Goal: Task Accomplishment & Management: Use online tool/utility

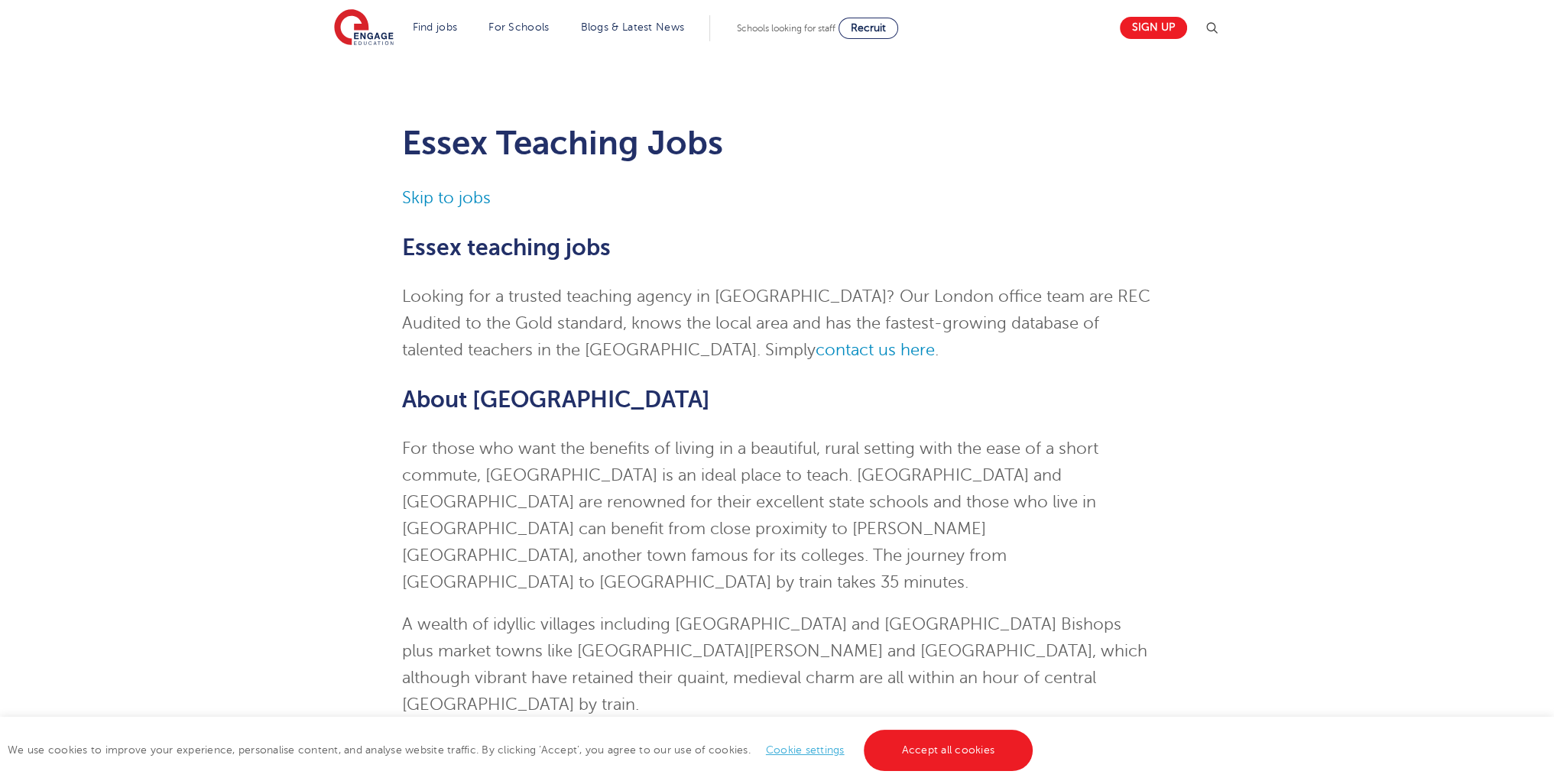
drag, startPoint x: 1565, startPoint y: 40, endPoint x: 1506, endPoint y: -67, distance: 122.2
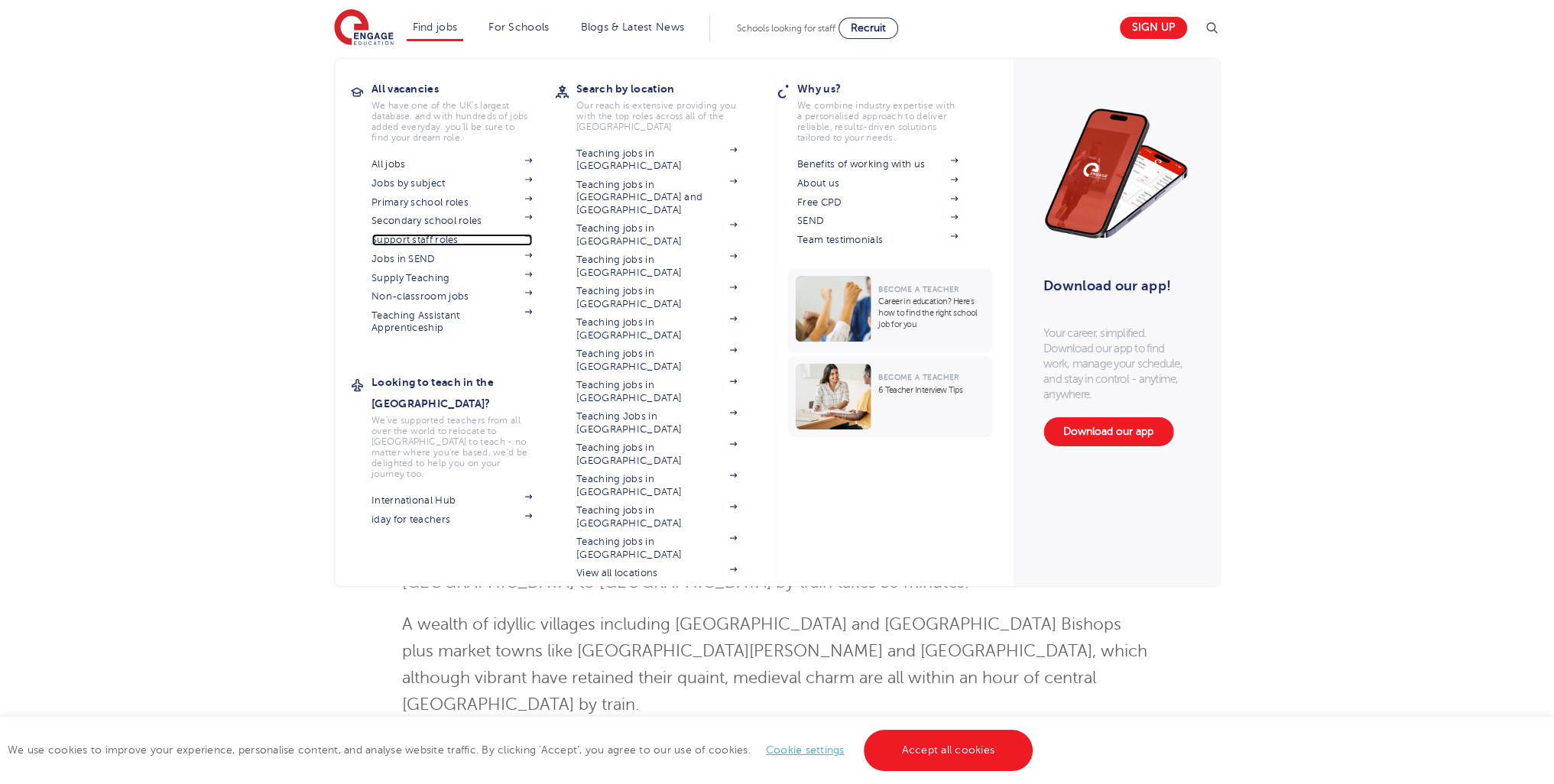
click at [446, 234] on link "Support staff roles" at bounding box center [452, 239] width 161 height 12
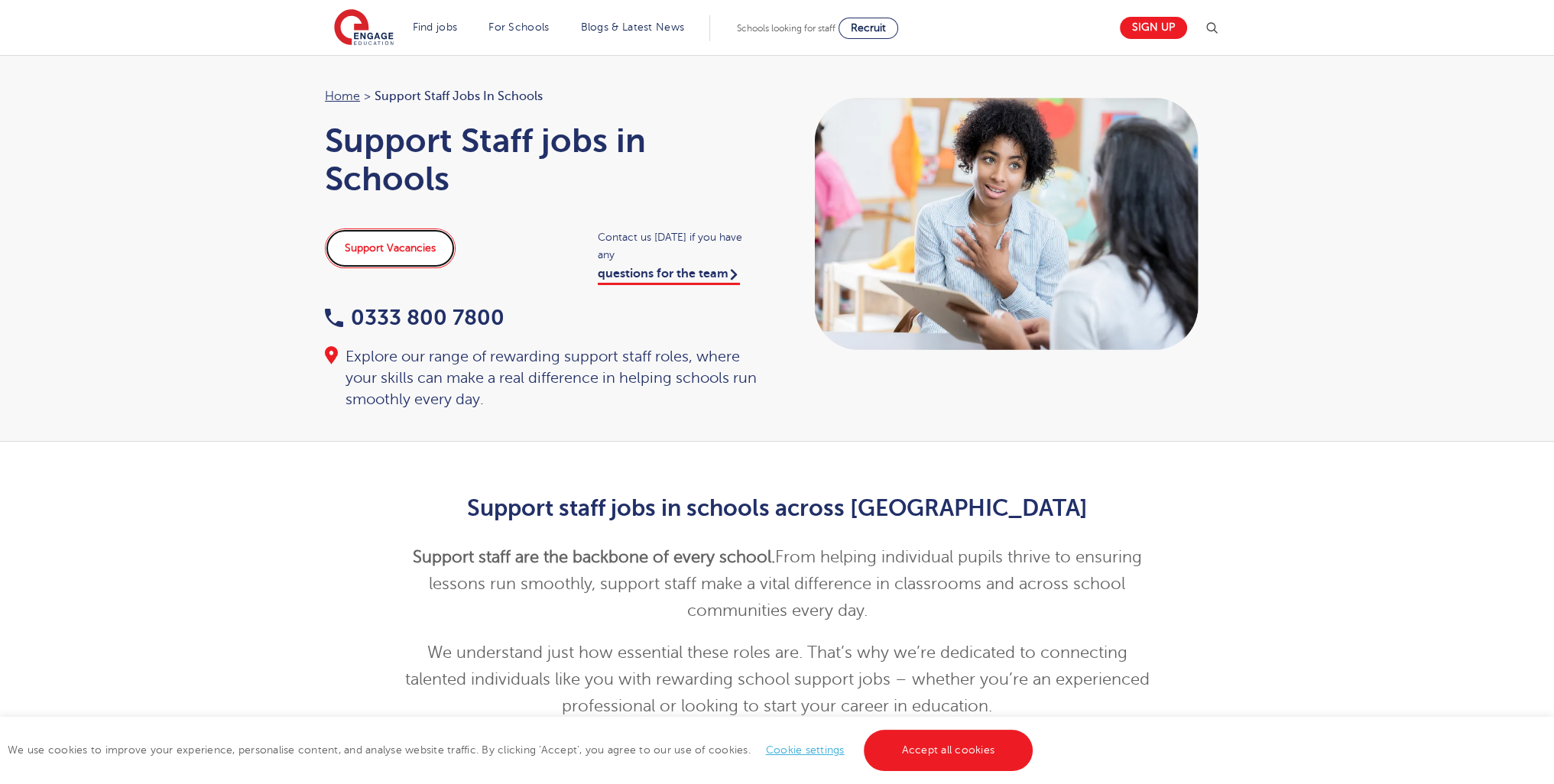
click at [425, 245] on link "Support Vacancies" at bounding box center [390, 248] width 131 height 40
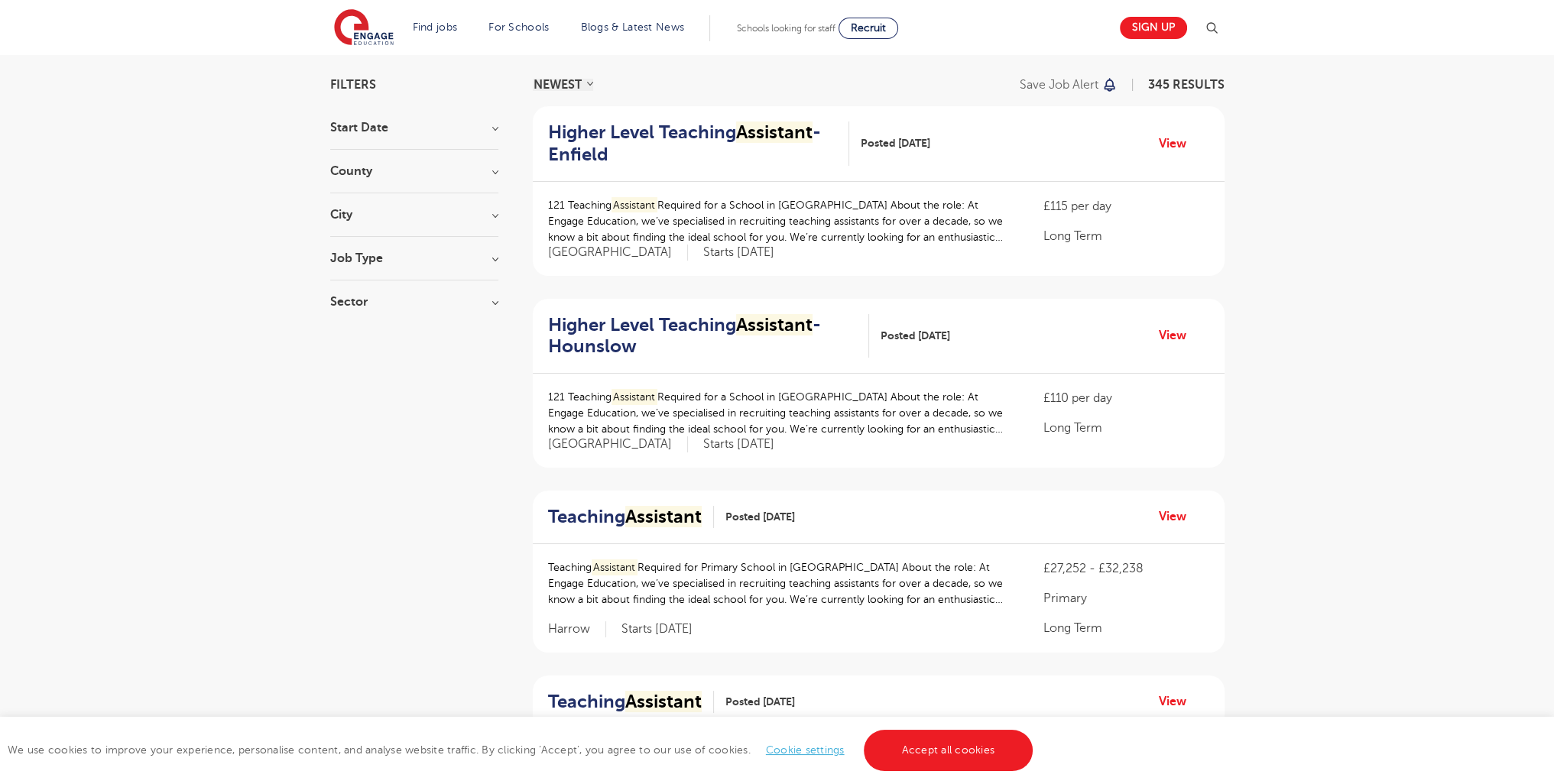
scroll to position [1660, 0]
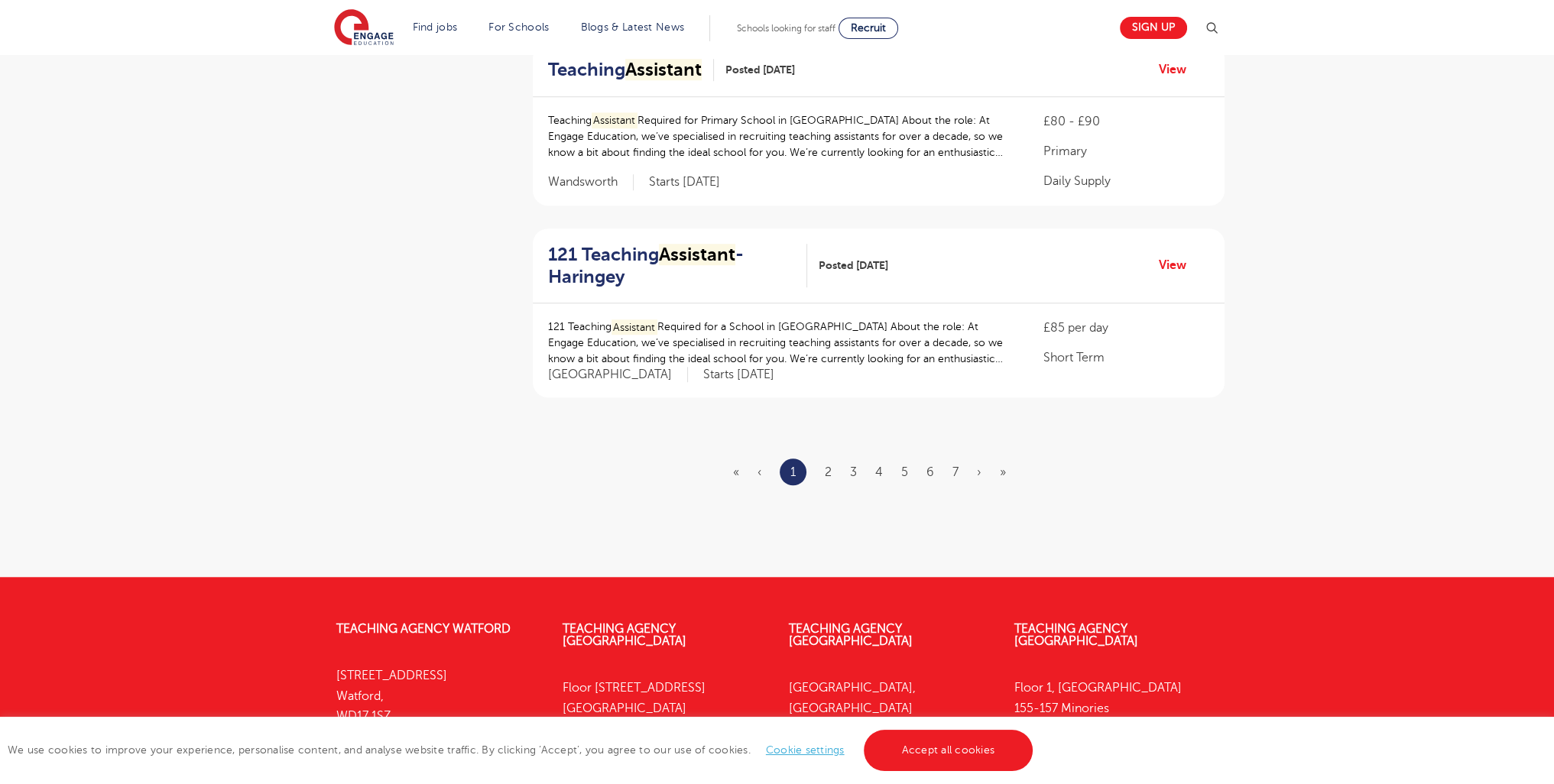
click at [834, 473] on ul "« ‹ 1 2 3 4 5 6 7 › »" at bounding box center [878, 472] width 291 height 27
click at [826, 470] on link "2" at bounding box center [829, 472] width 7 height 13
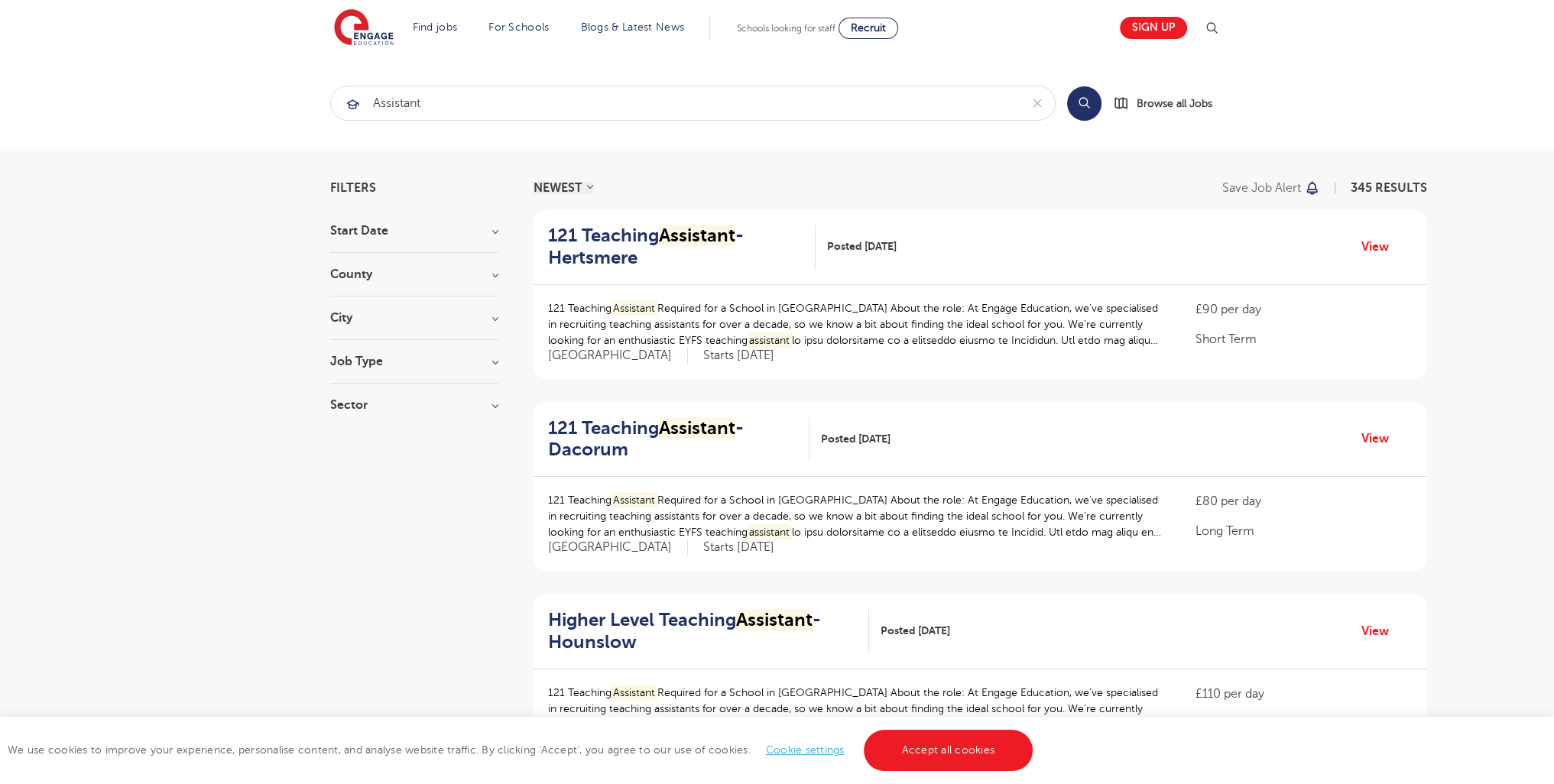
scroll to position [1895, 0]
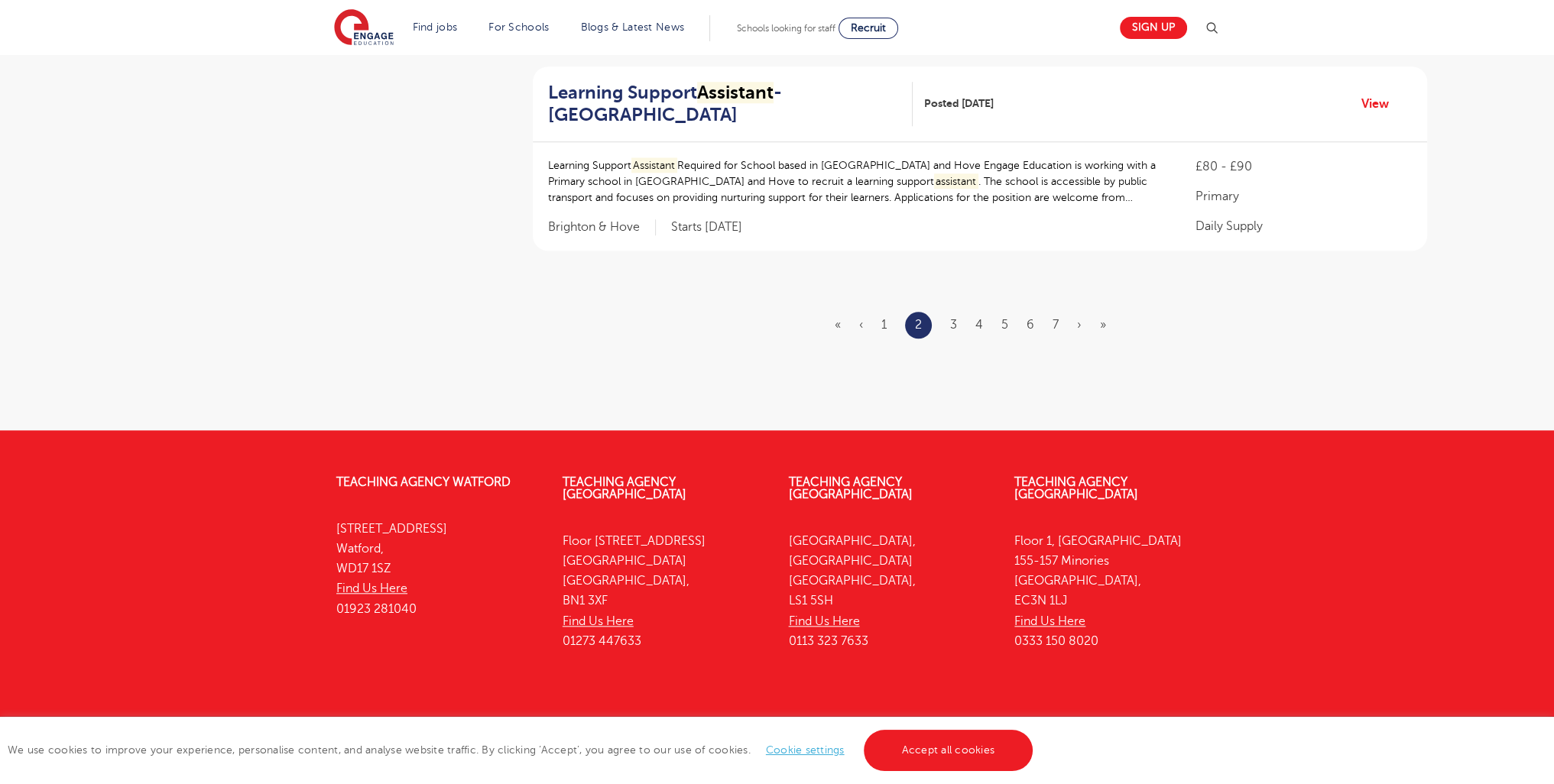
click at [956, 315] on li "3" at bounding box center [954, 324] width 7 height 20
click at [957, 318] on link "3" at bounding box center [954, 324] width 7 height 13
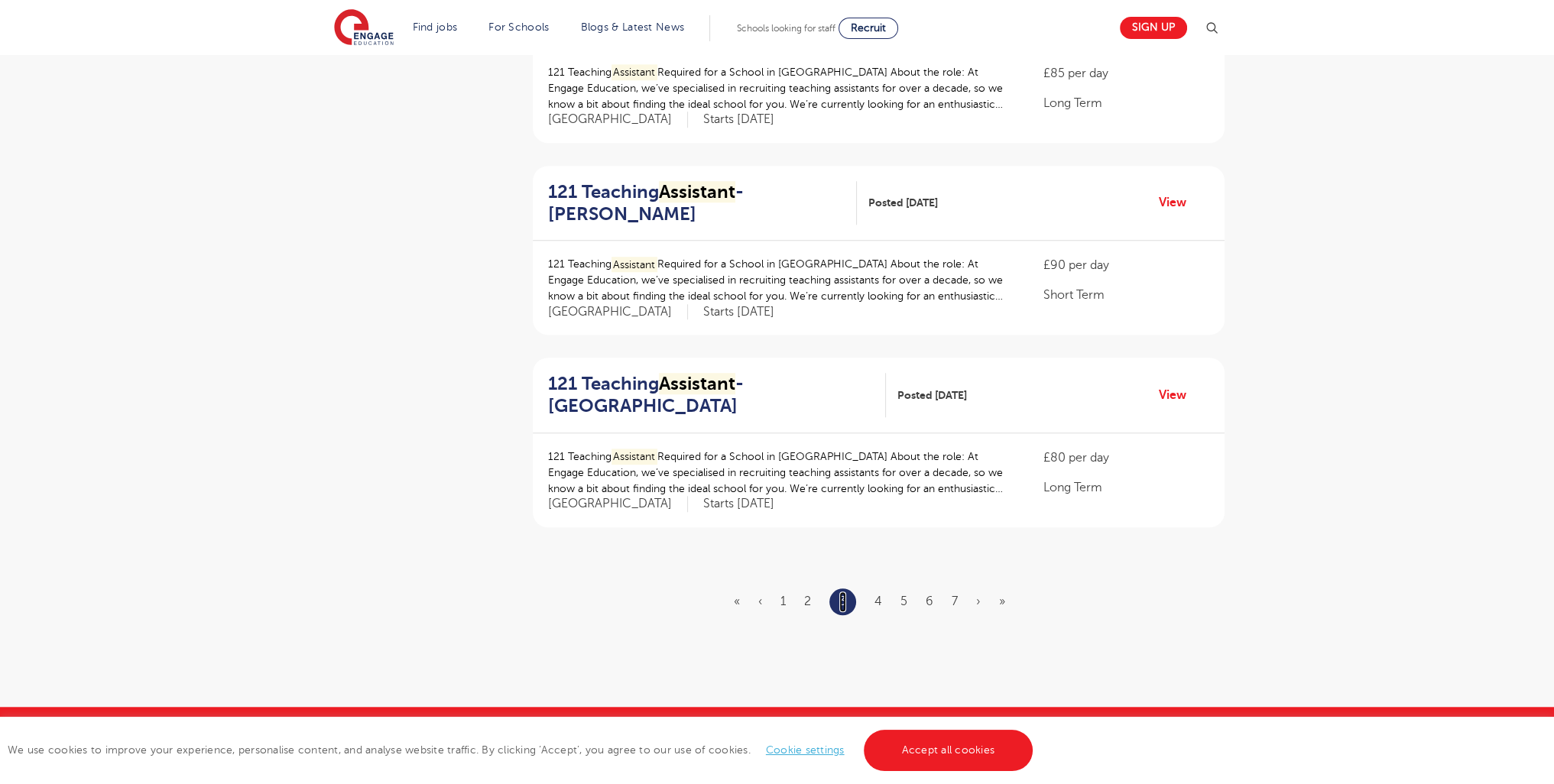
scroll to position [1910, 0]
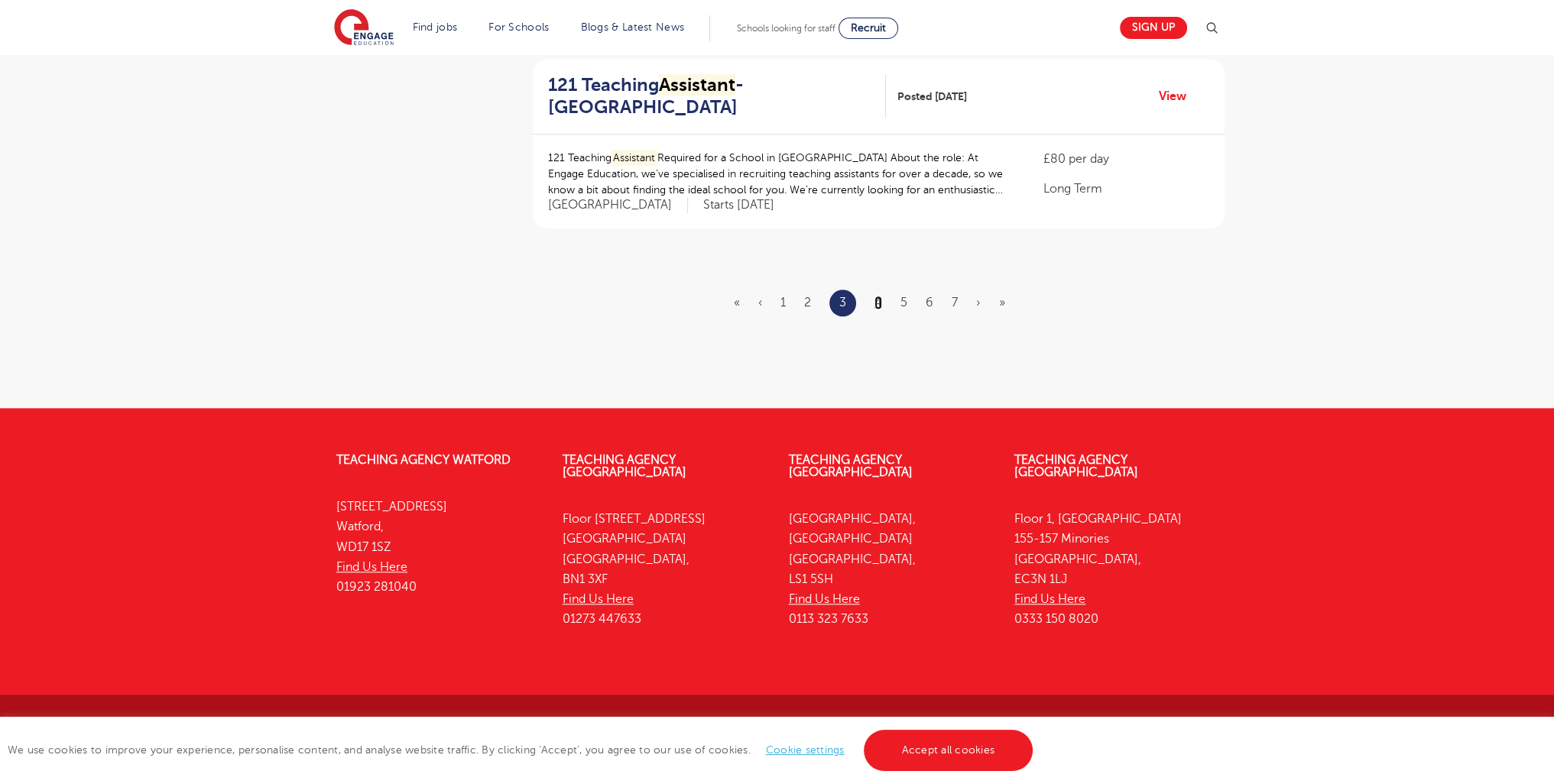
click at [875, 300] on link "4" at bounding box center [878, 302] width 8 height 13
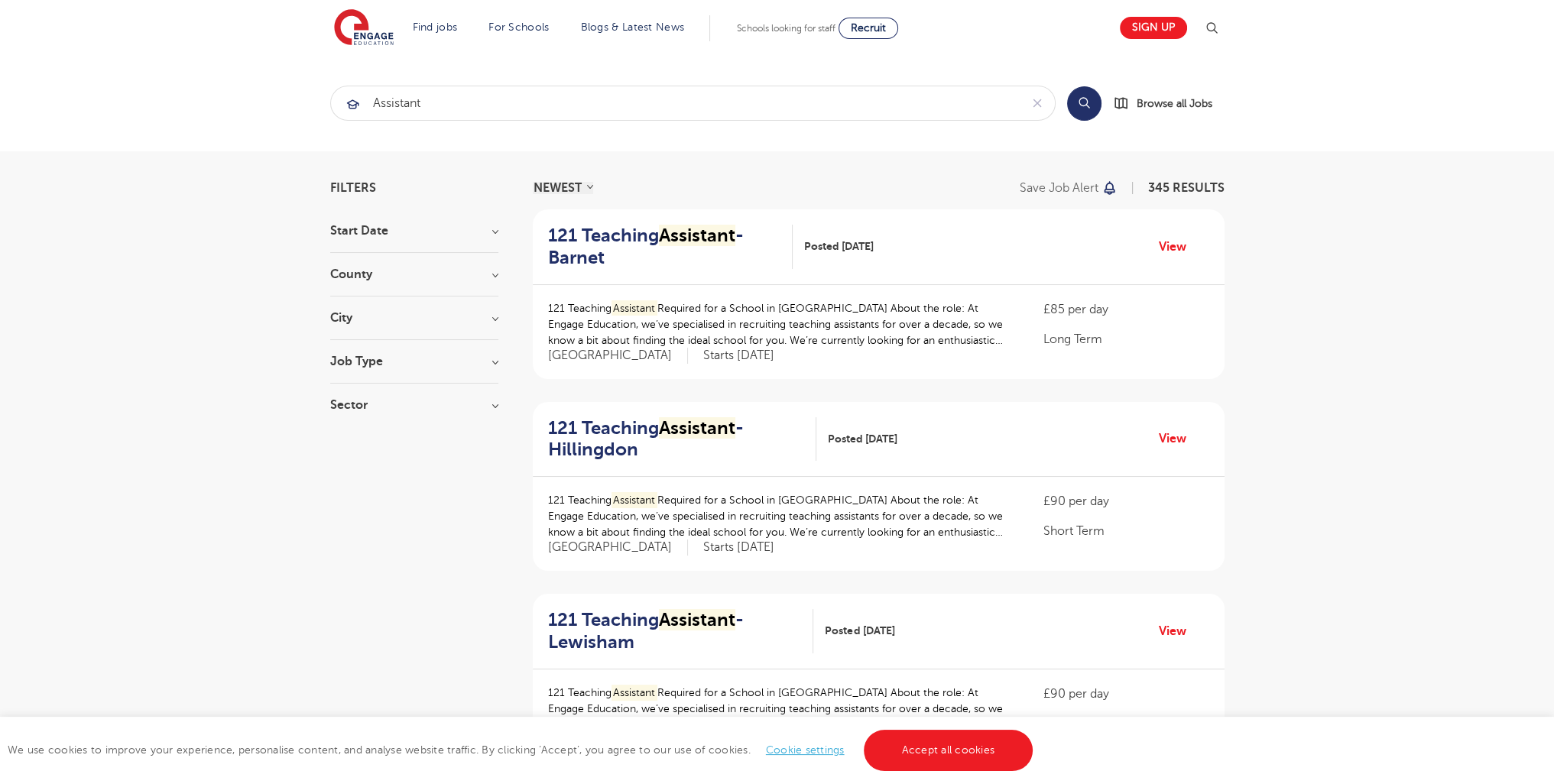
scroll to position [1498, 0]
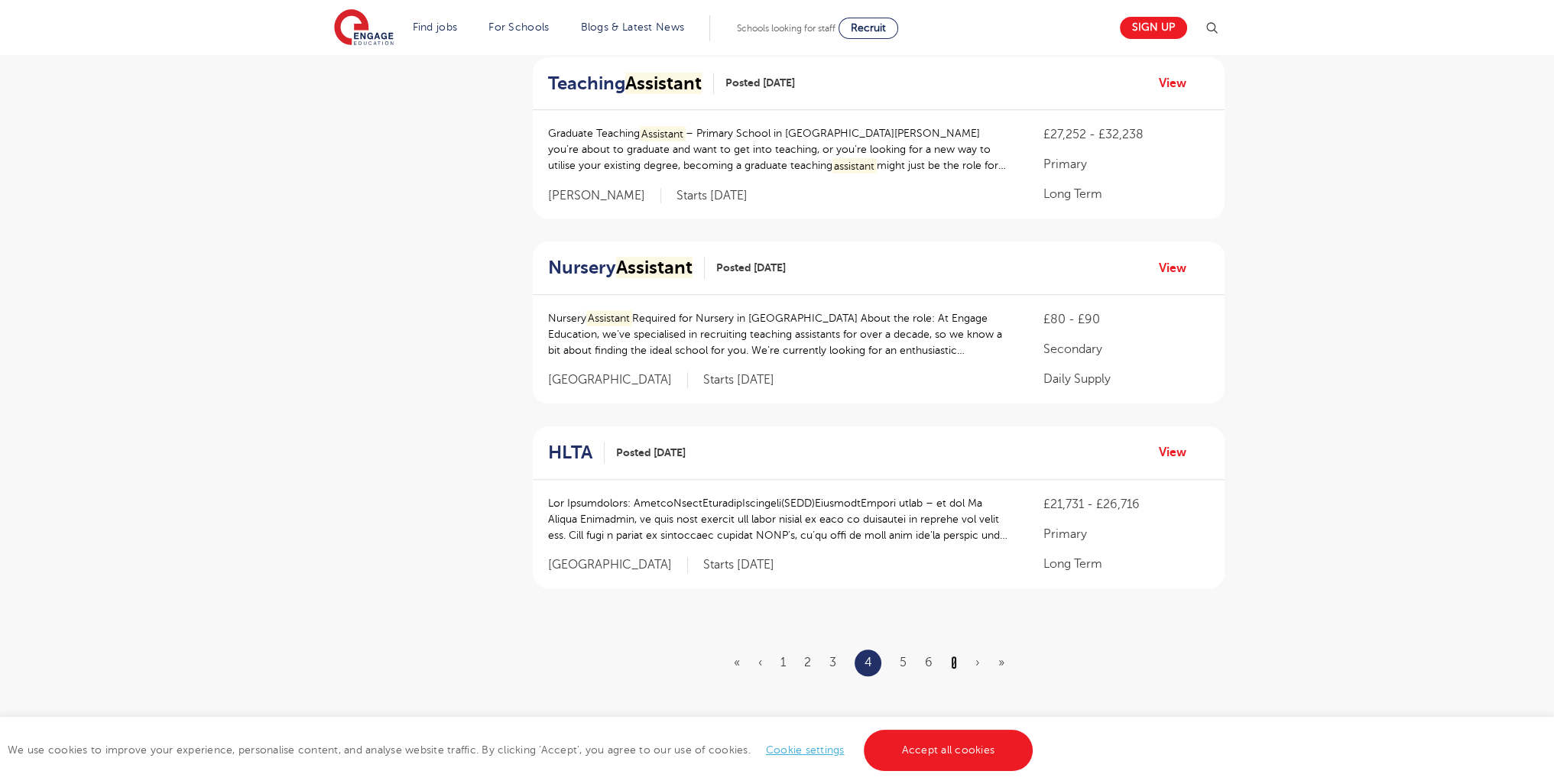
click at [955, 656] on link "7" at bounding box center [955, 662] width 6 height 13
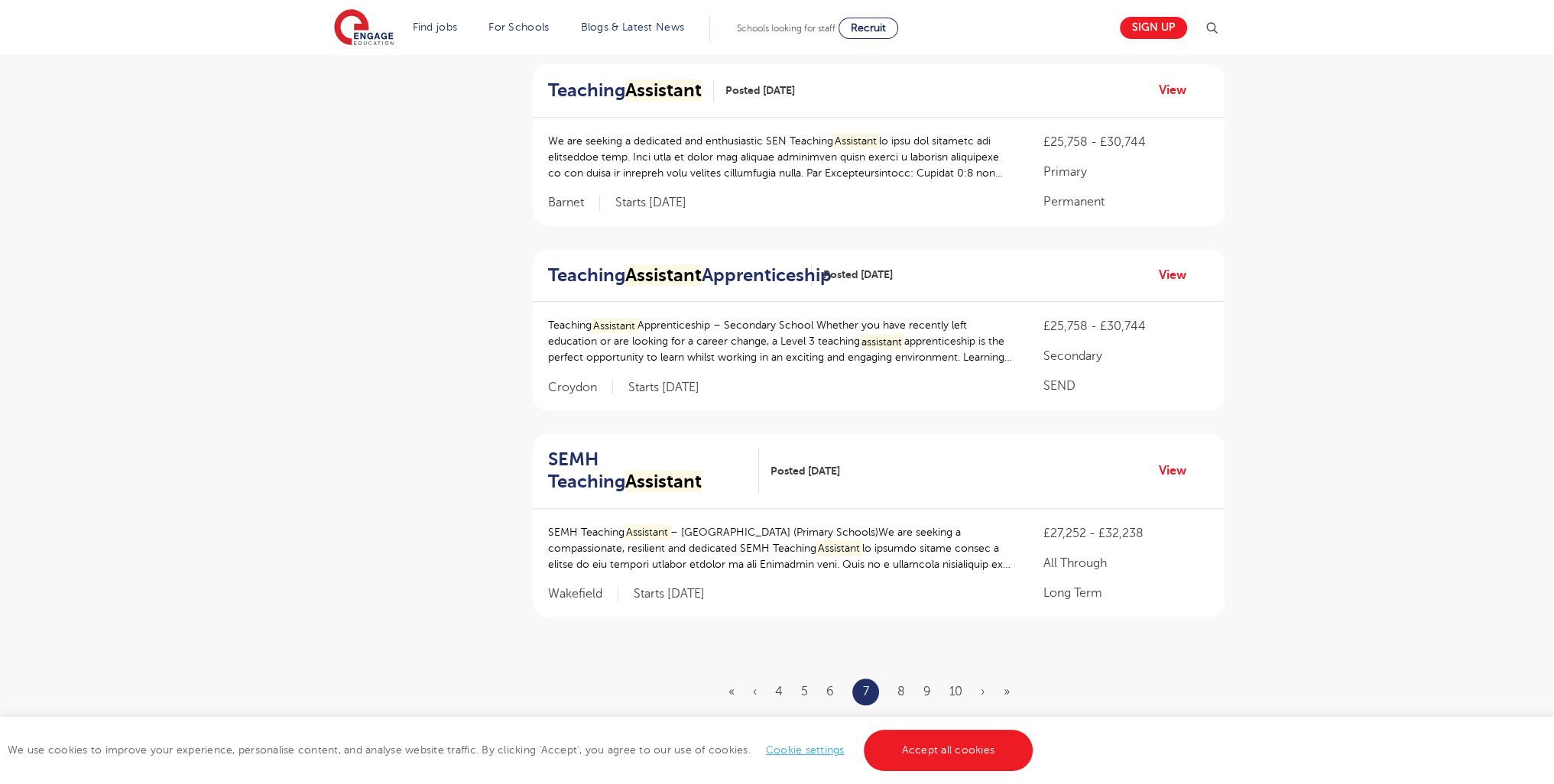
scroll to position [0, 0]
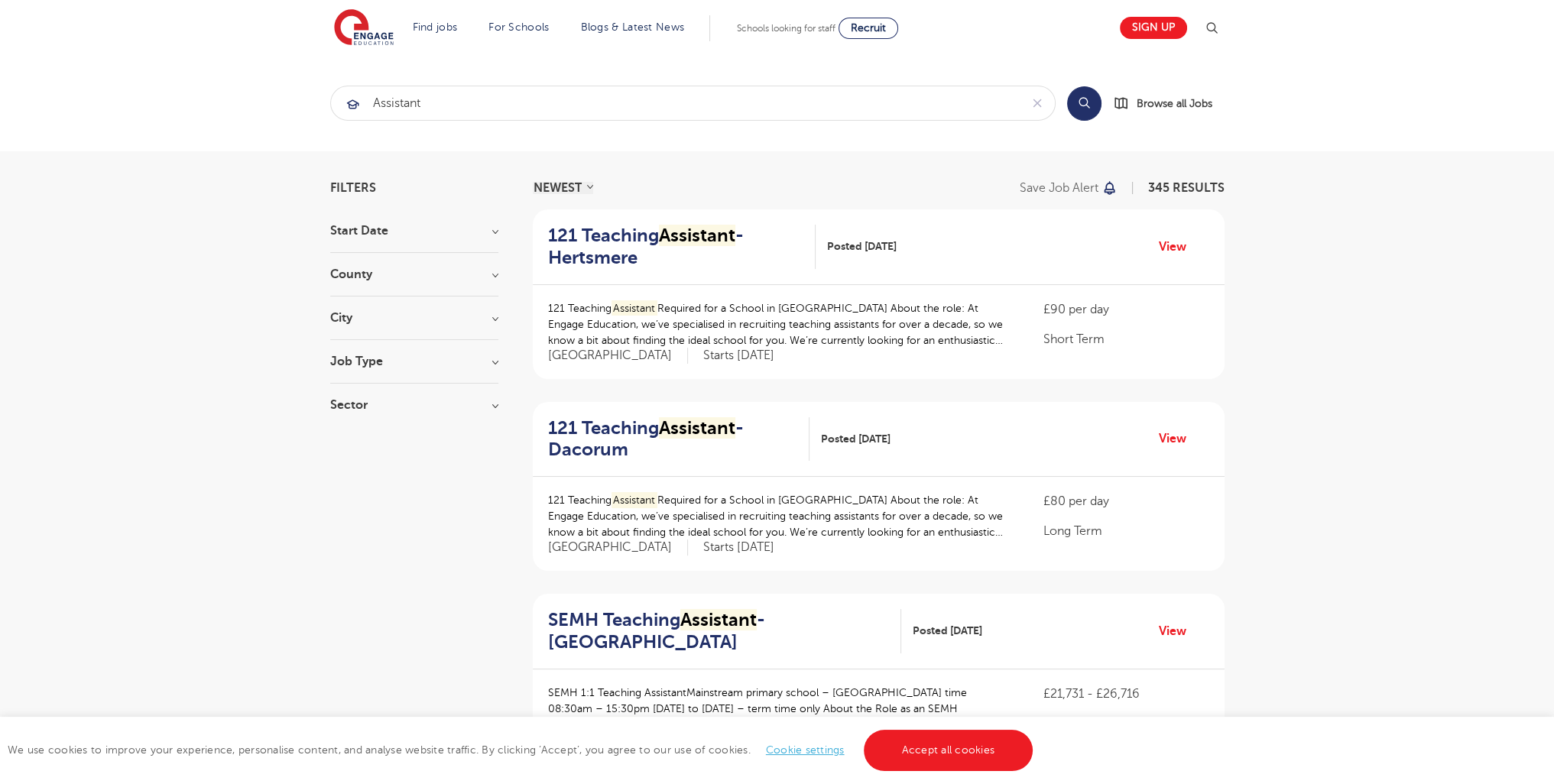
scroll to position [1910, 0]
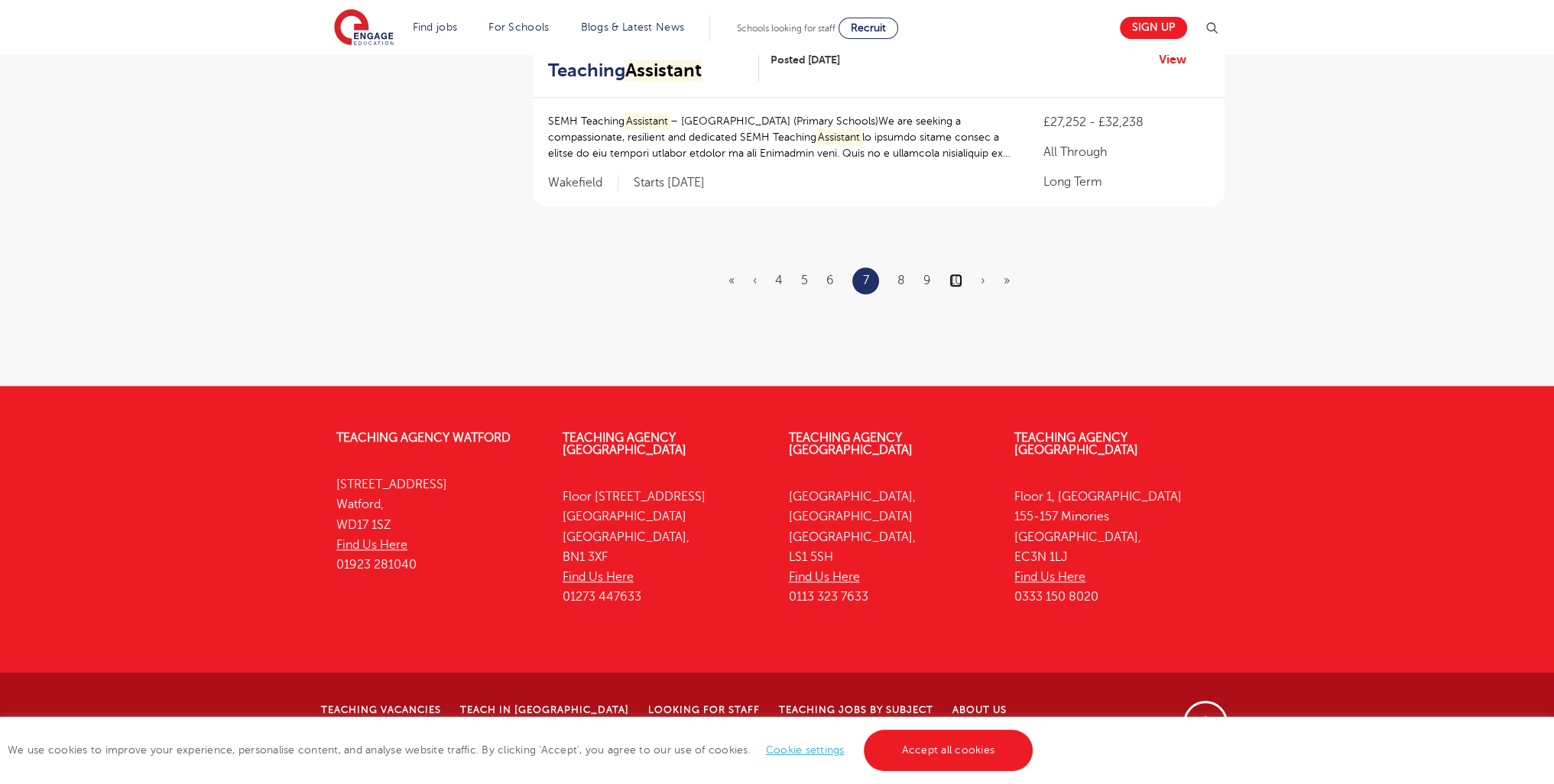
click at [960, 288] on link "10" at bounding box center [956, 280] width 13 height 13
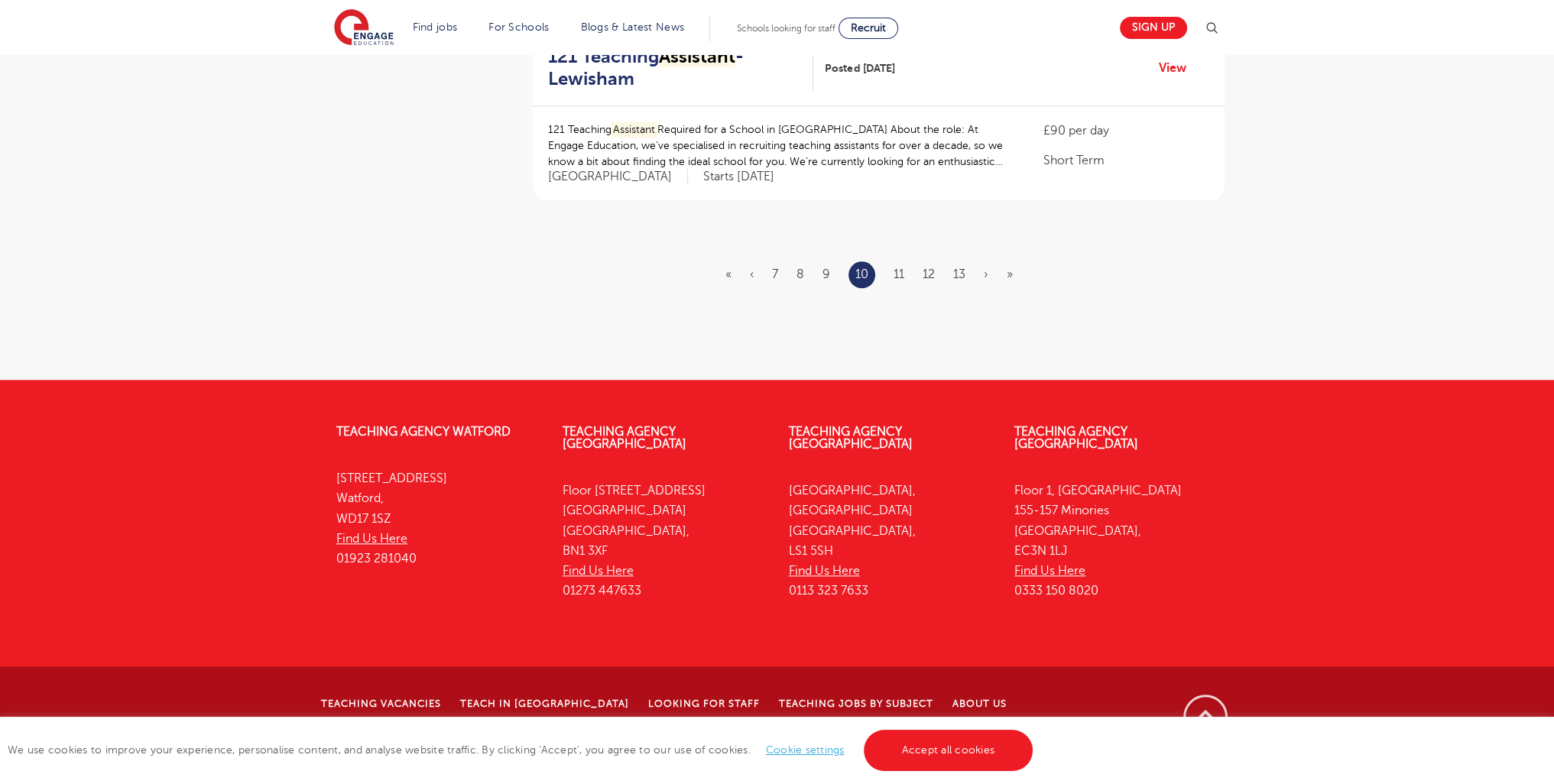
scroll to position [0, 0]
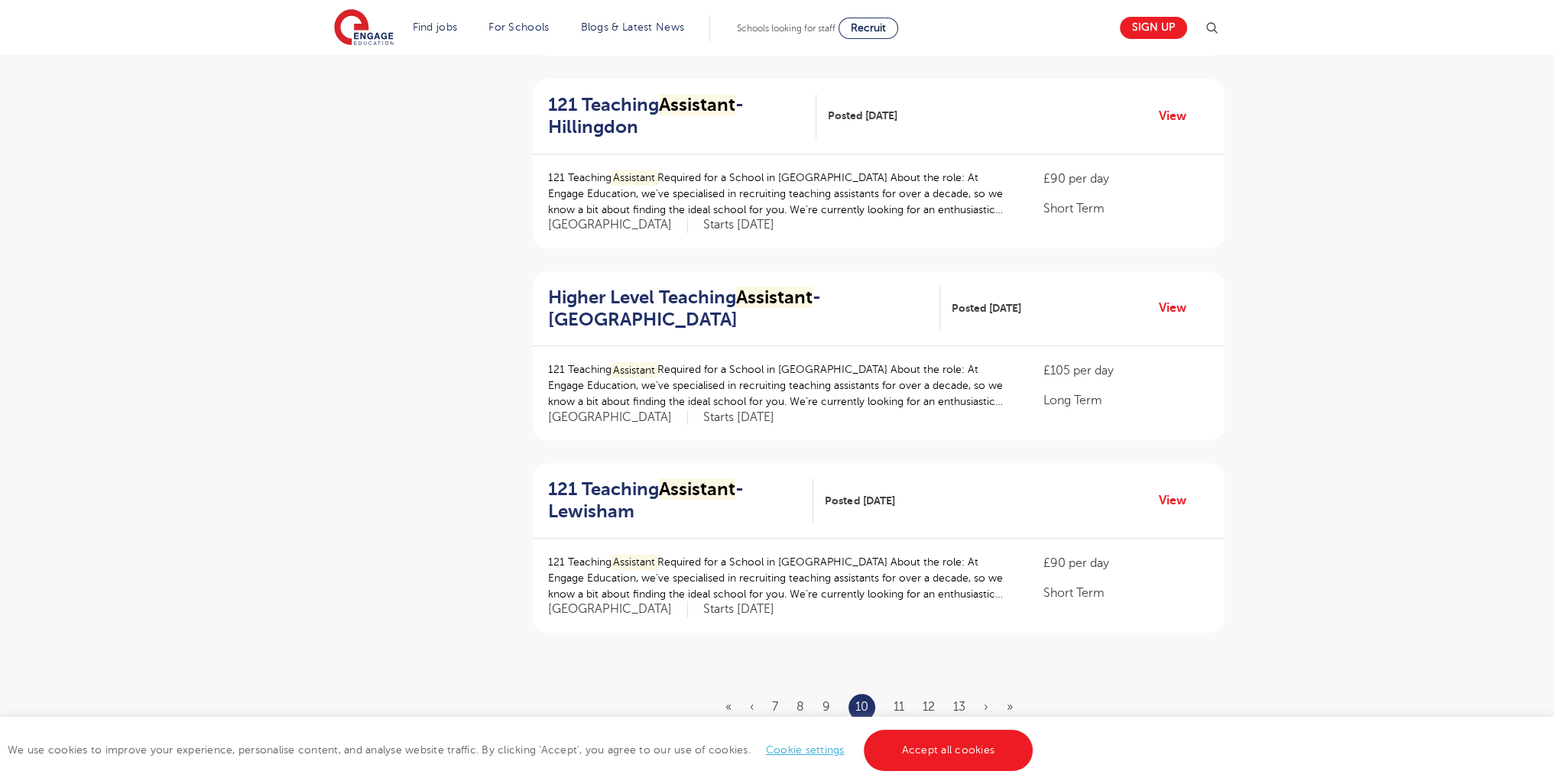
scroll to position [1870, 0]
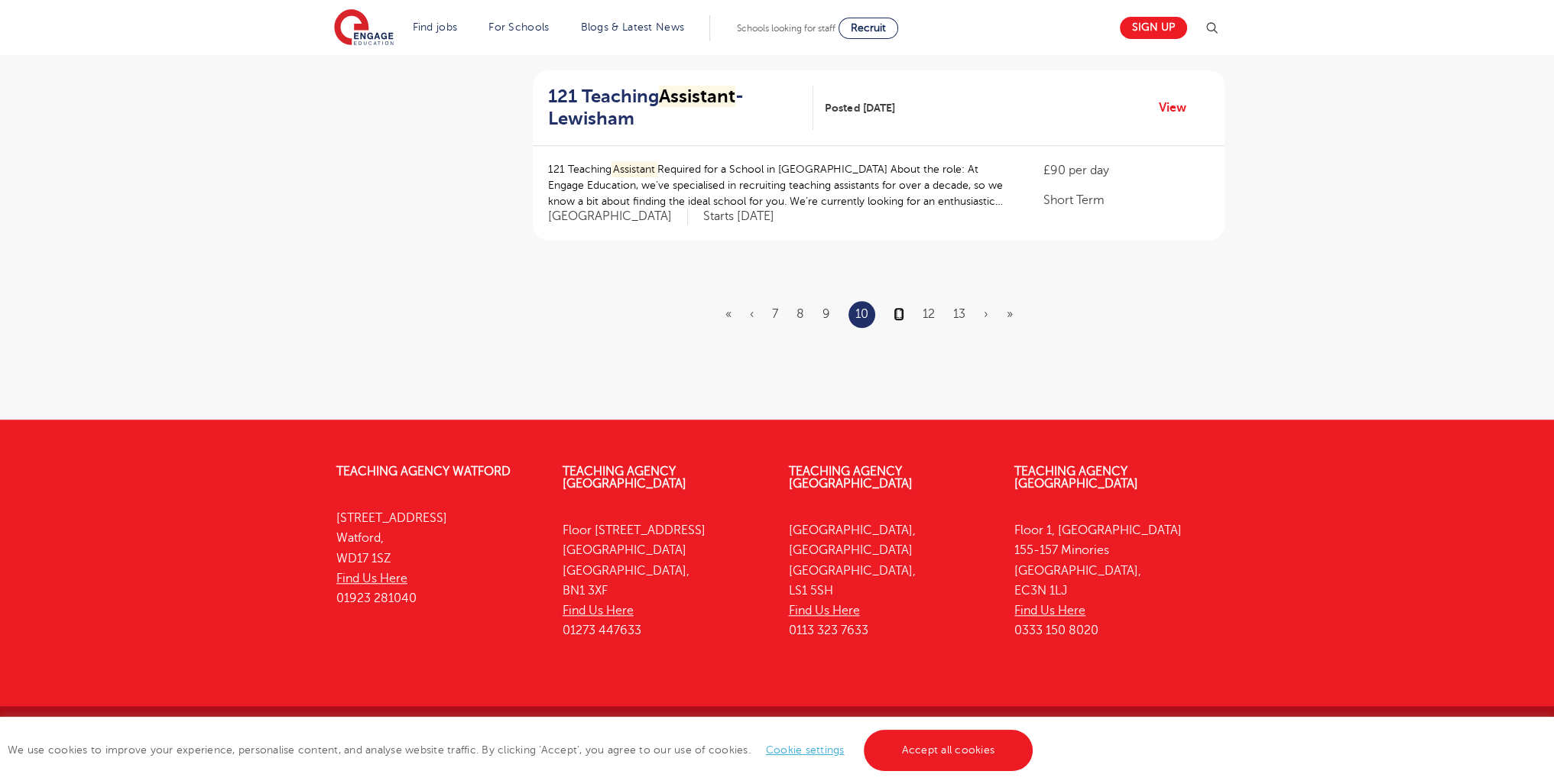
click at [899, 312] on link "11" at bounding box center [899, 314] width 11 height 13
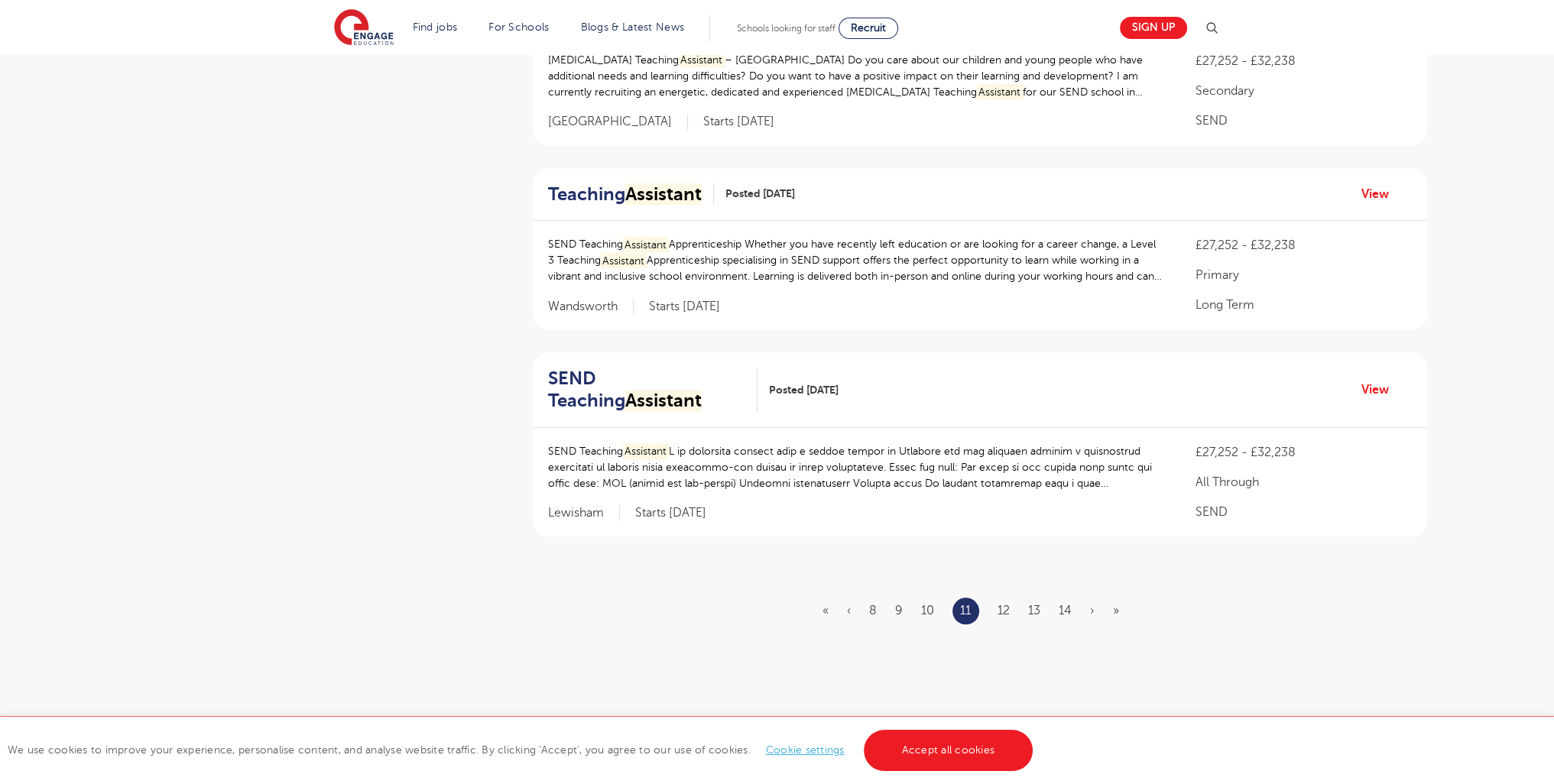
scroll to position [1851, 0]
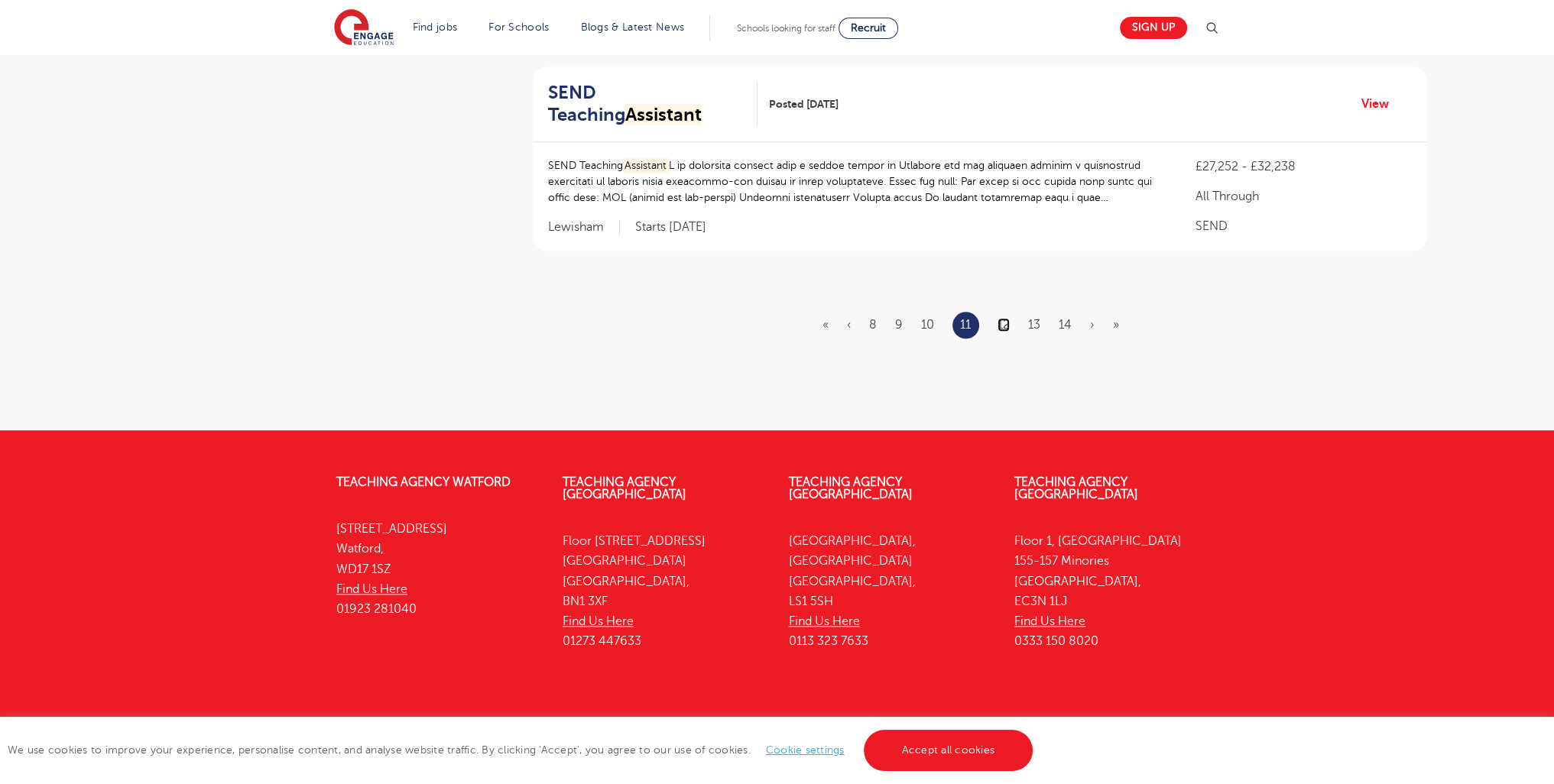
click at [1006, 318] on link "12" at bounding box center [1003, 324] width 12 height 13
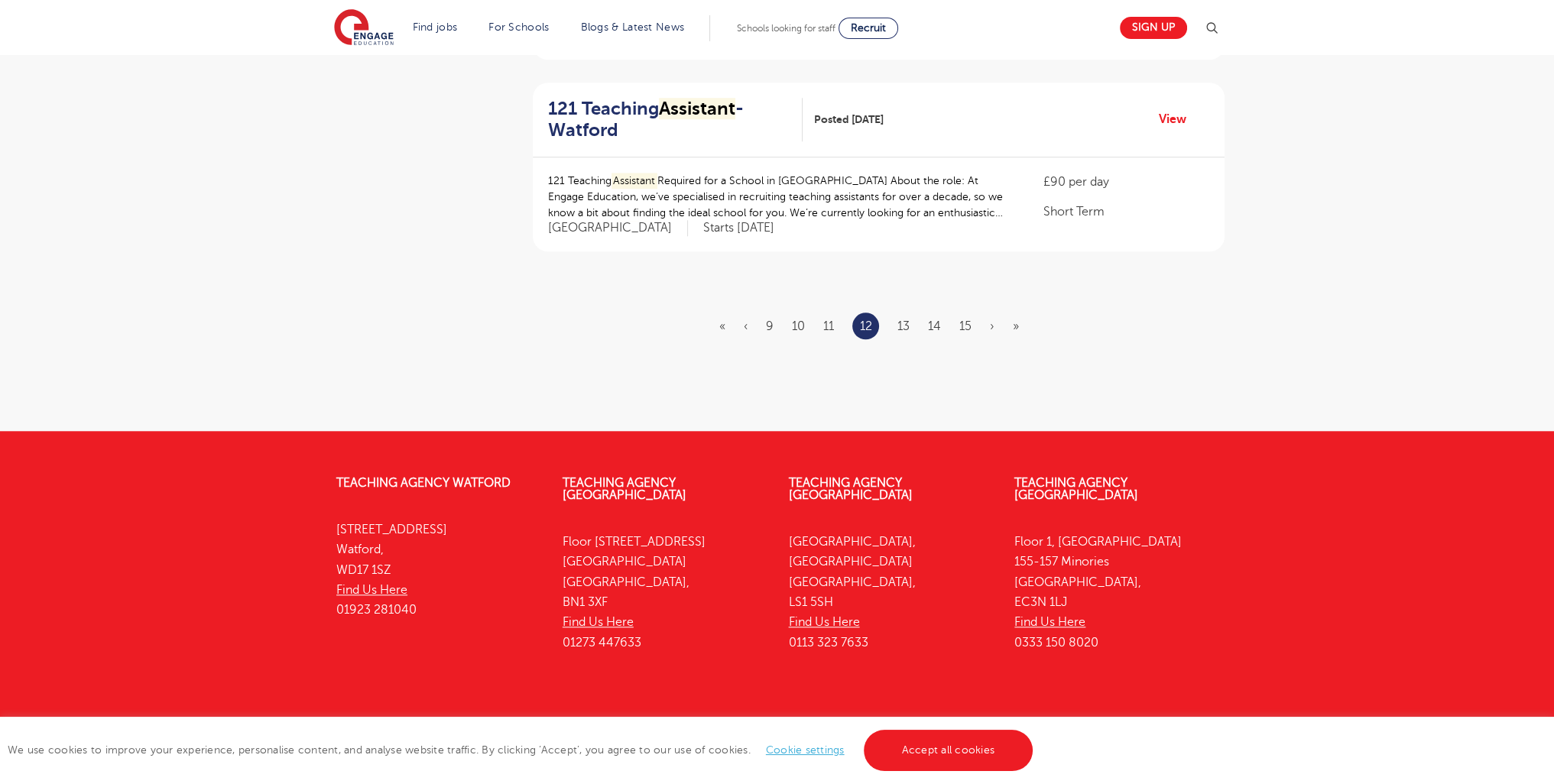
scroll to position [0, 0]
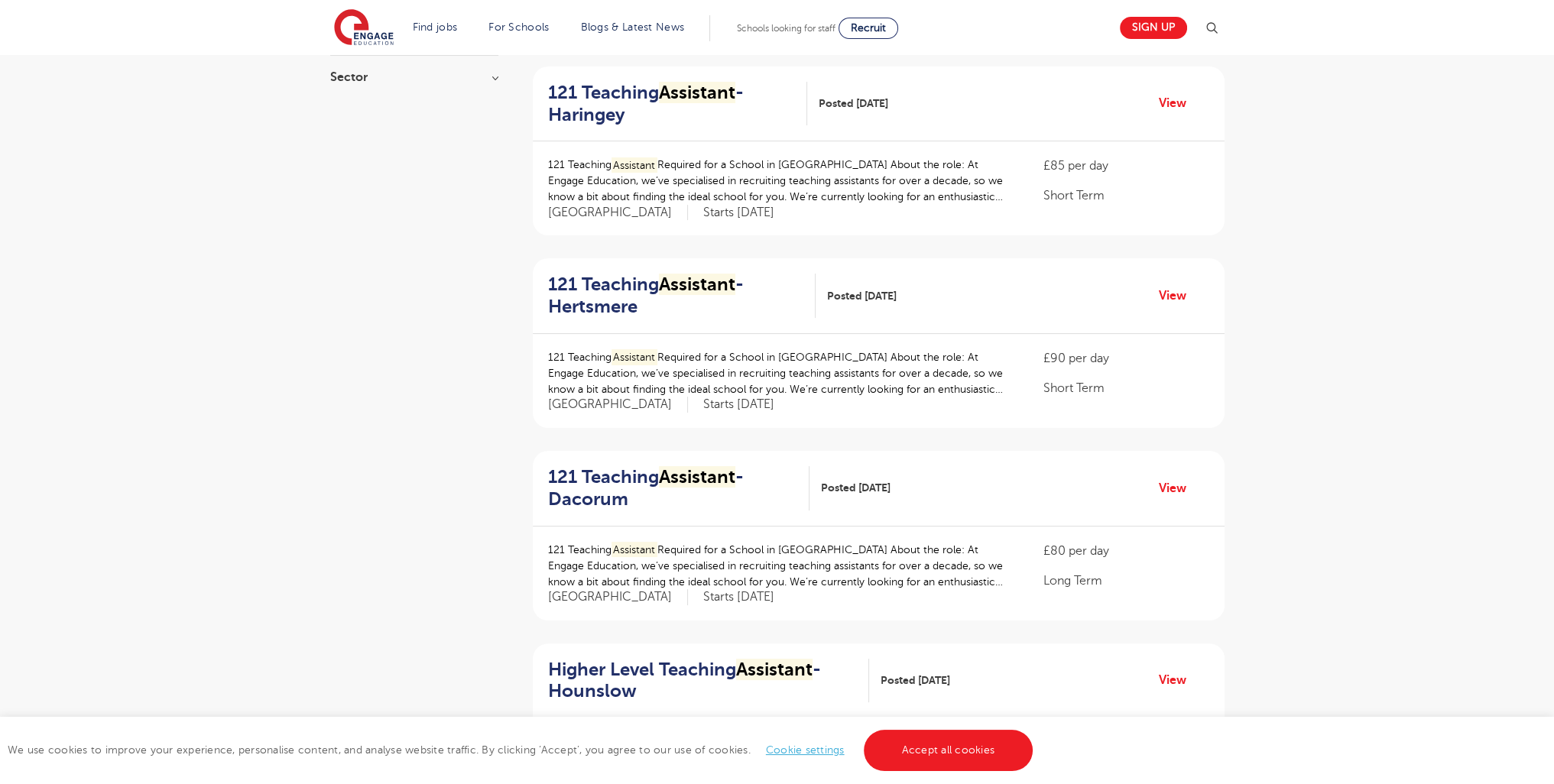
scroll to position [1874, 0]
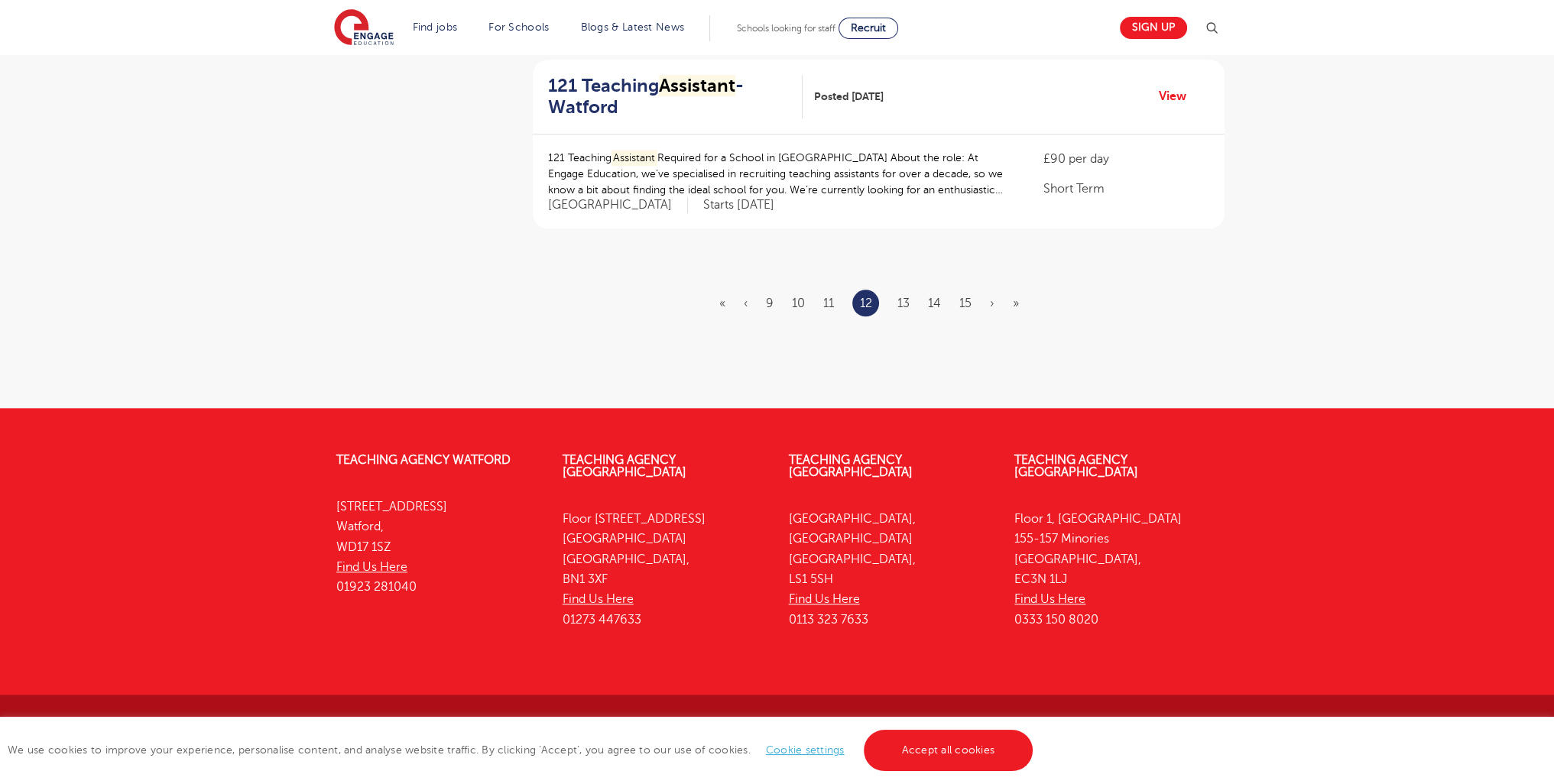
click at [911, 306] on ul "« ‹ 9 10 11 12 13 14 15 › »" at bounding box center [878, 303] width 318 height 27
click at [905, 307] on link "13" at bounding box center [903, 303] width 12 height 13
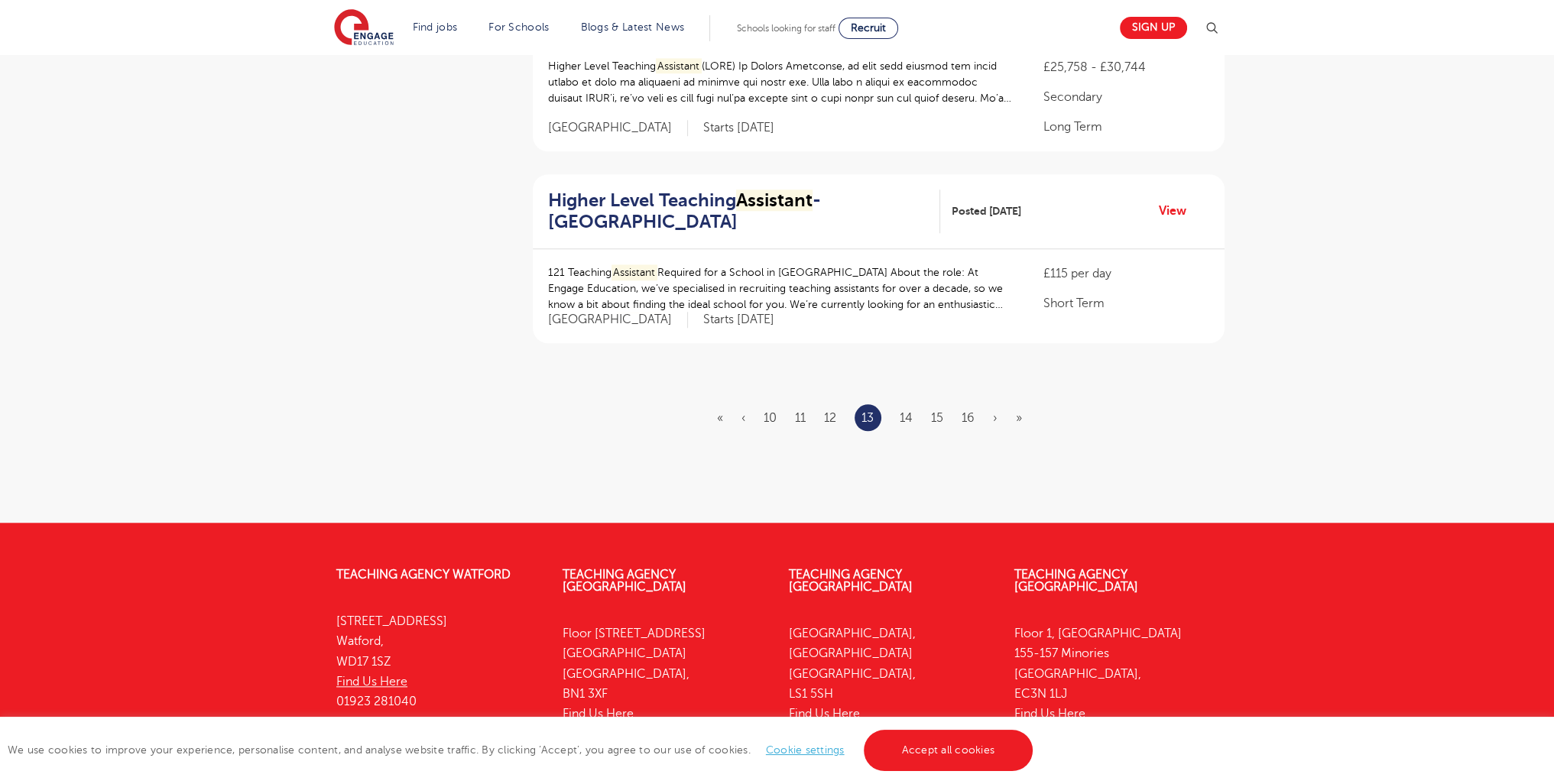
scroll to position [1888, 0]
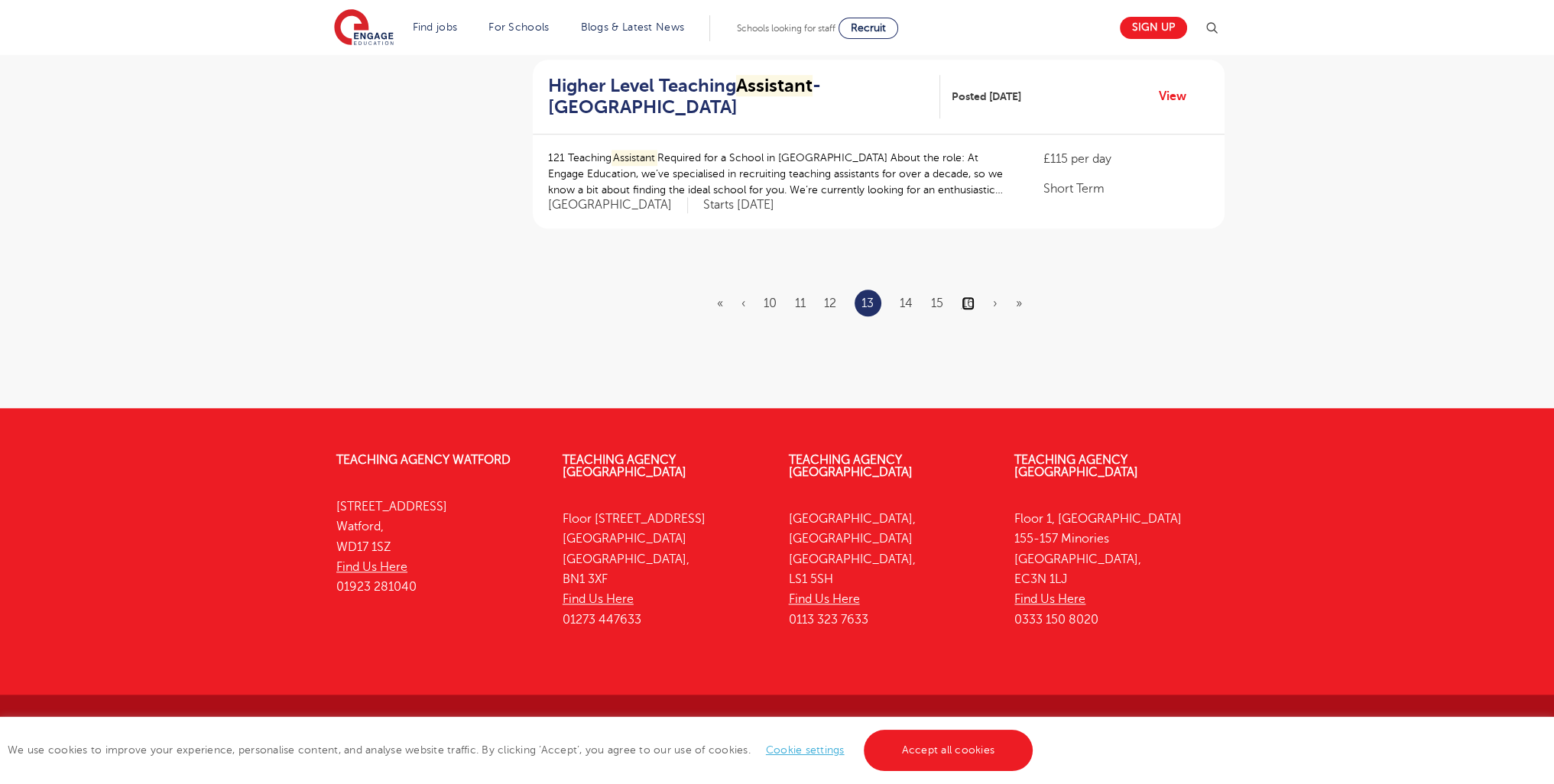
click at [973, 304] on link "16" at bounding box center [968, 303] width 13 height 13
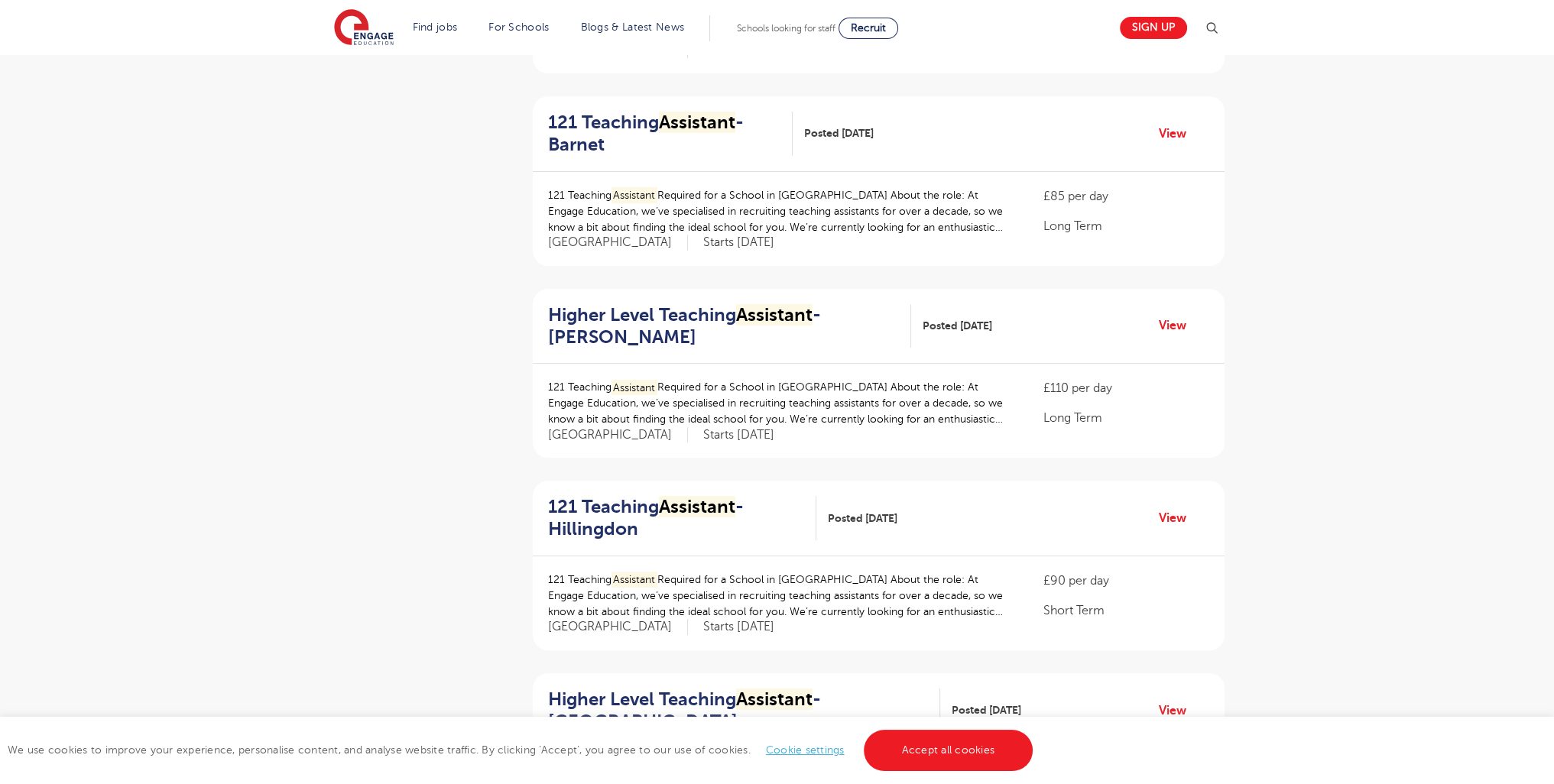
scroll to position [1881, 0]
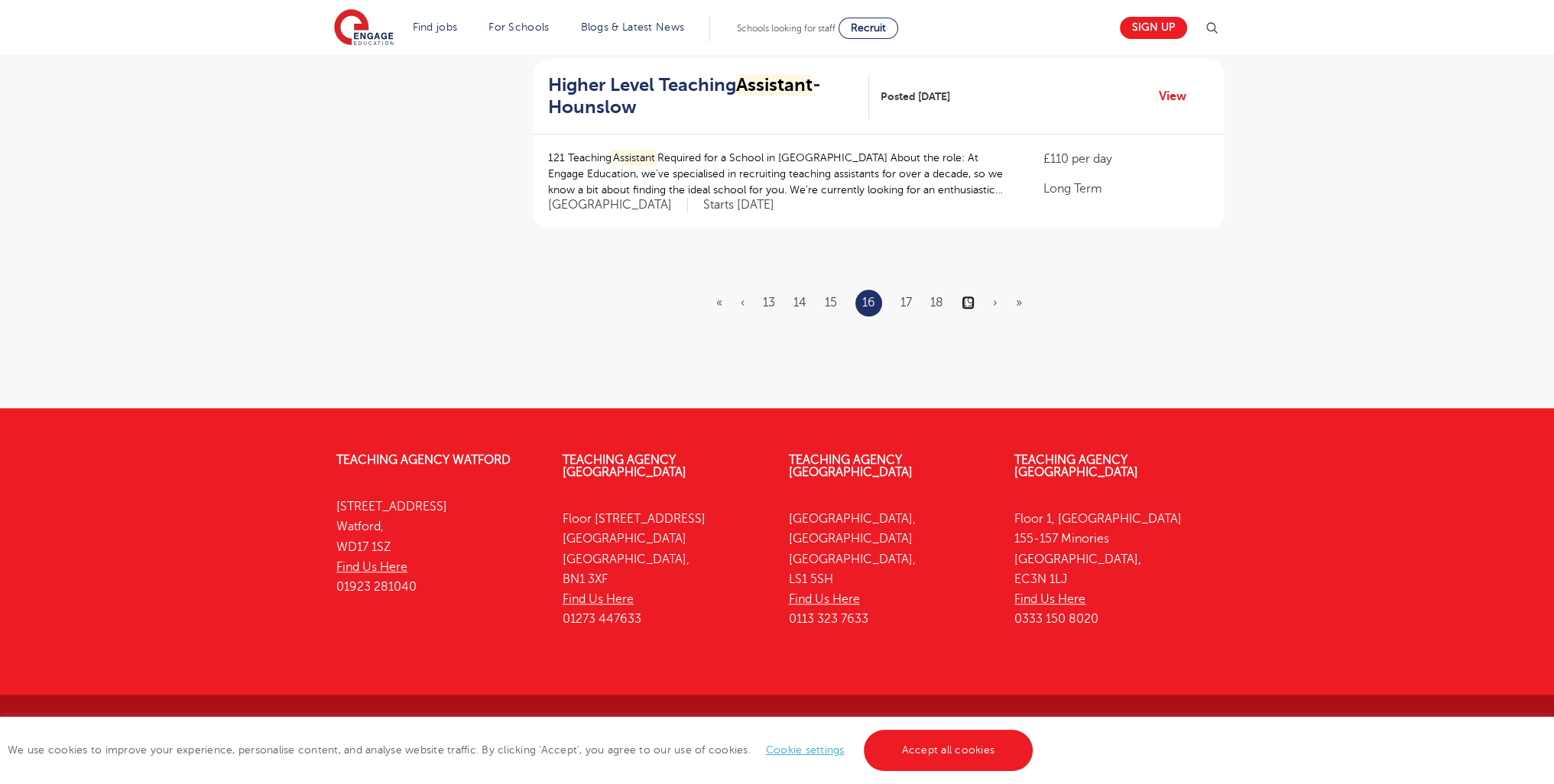
click at [973, 302] on link "19" at bounding box center [968, 302] width 13 height 13
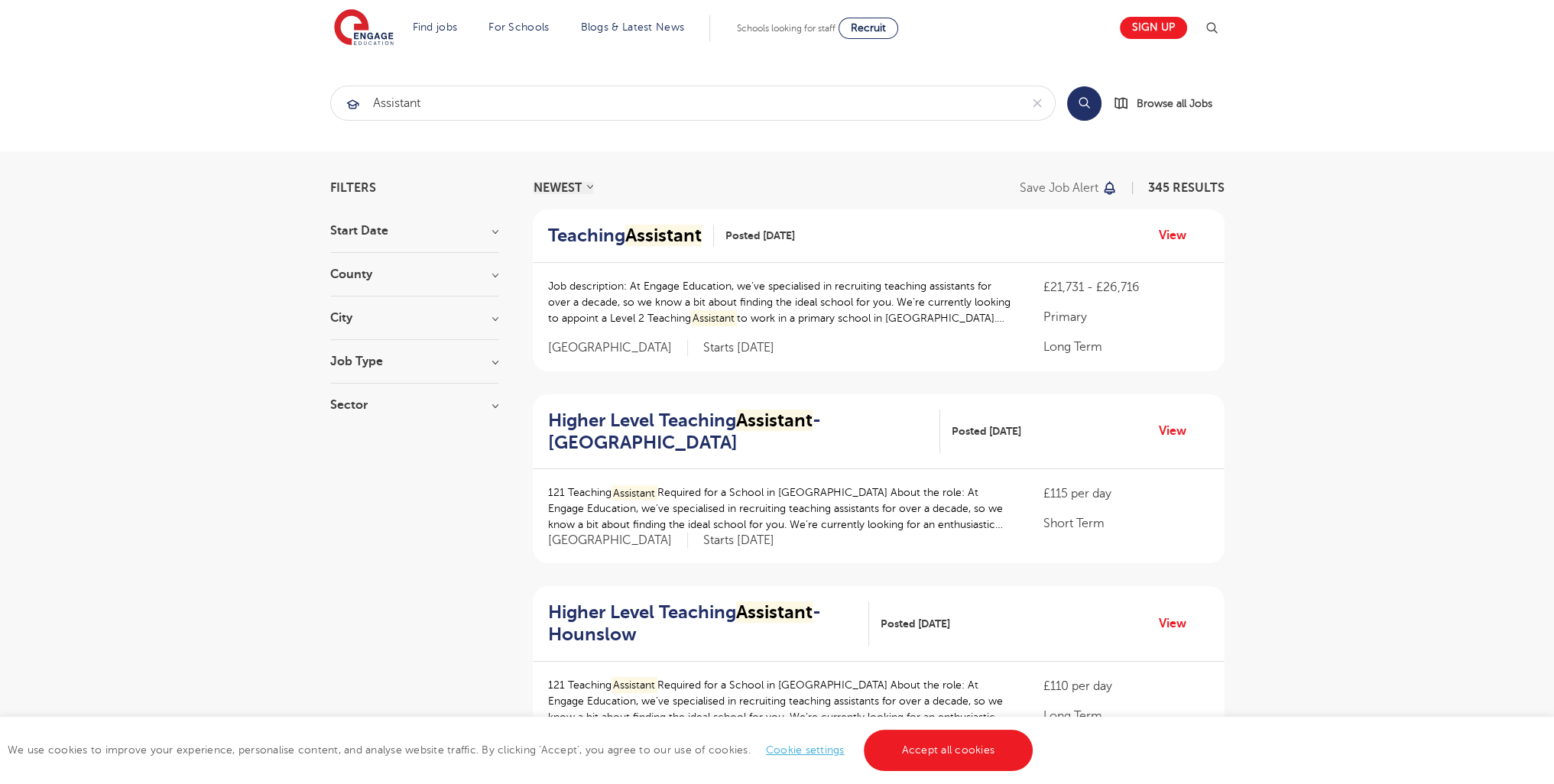
scroll to position [1891, 0]
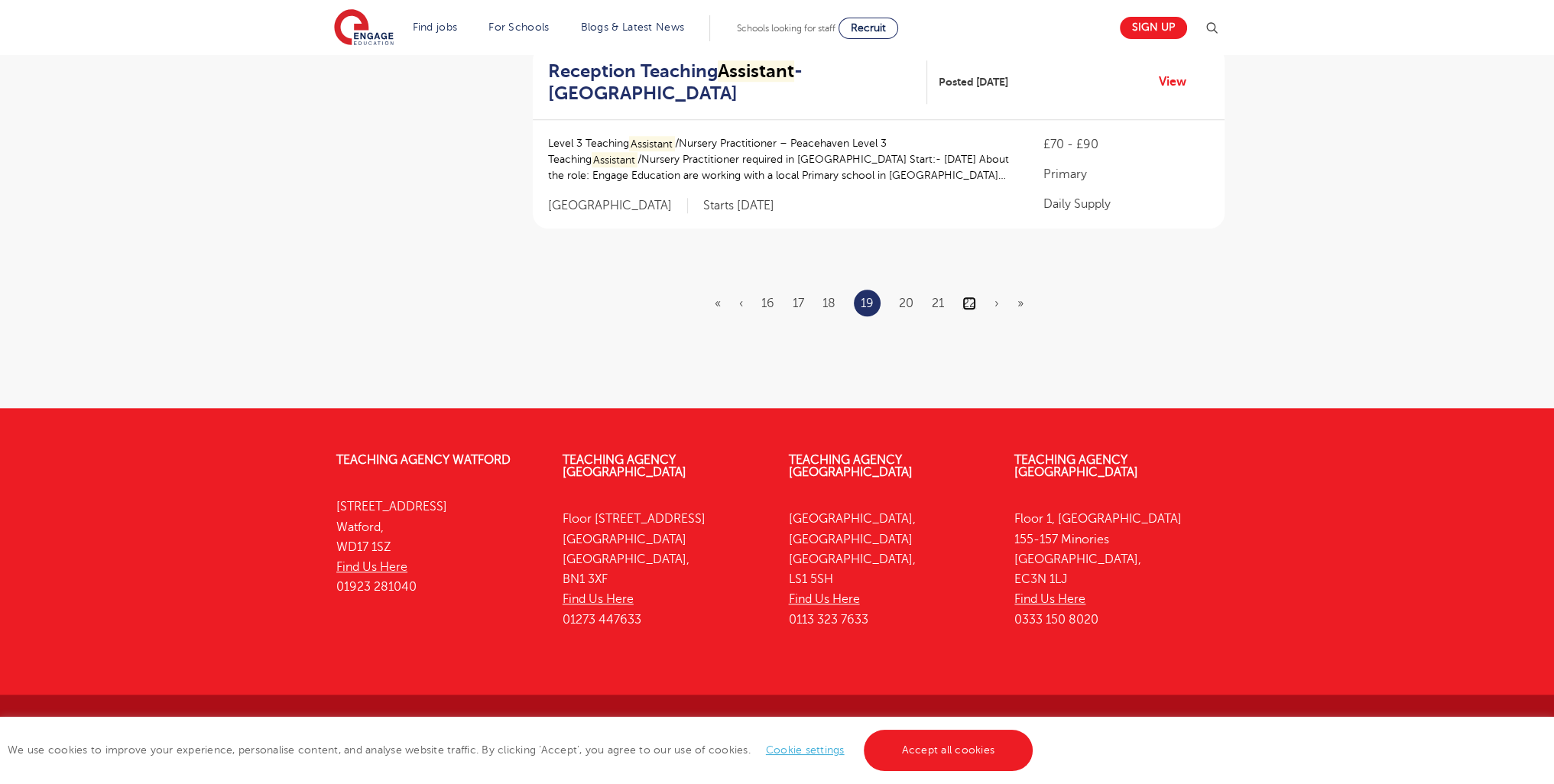
click at [966, 304] on link "22" at bounding box center [969, 303] width 13 height 13
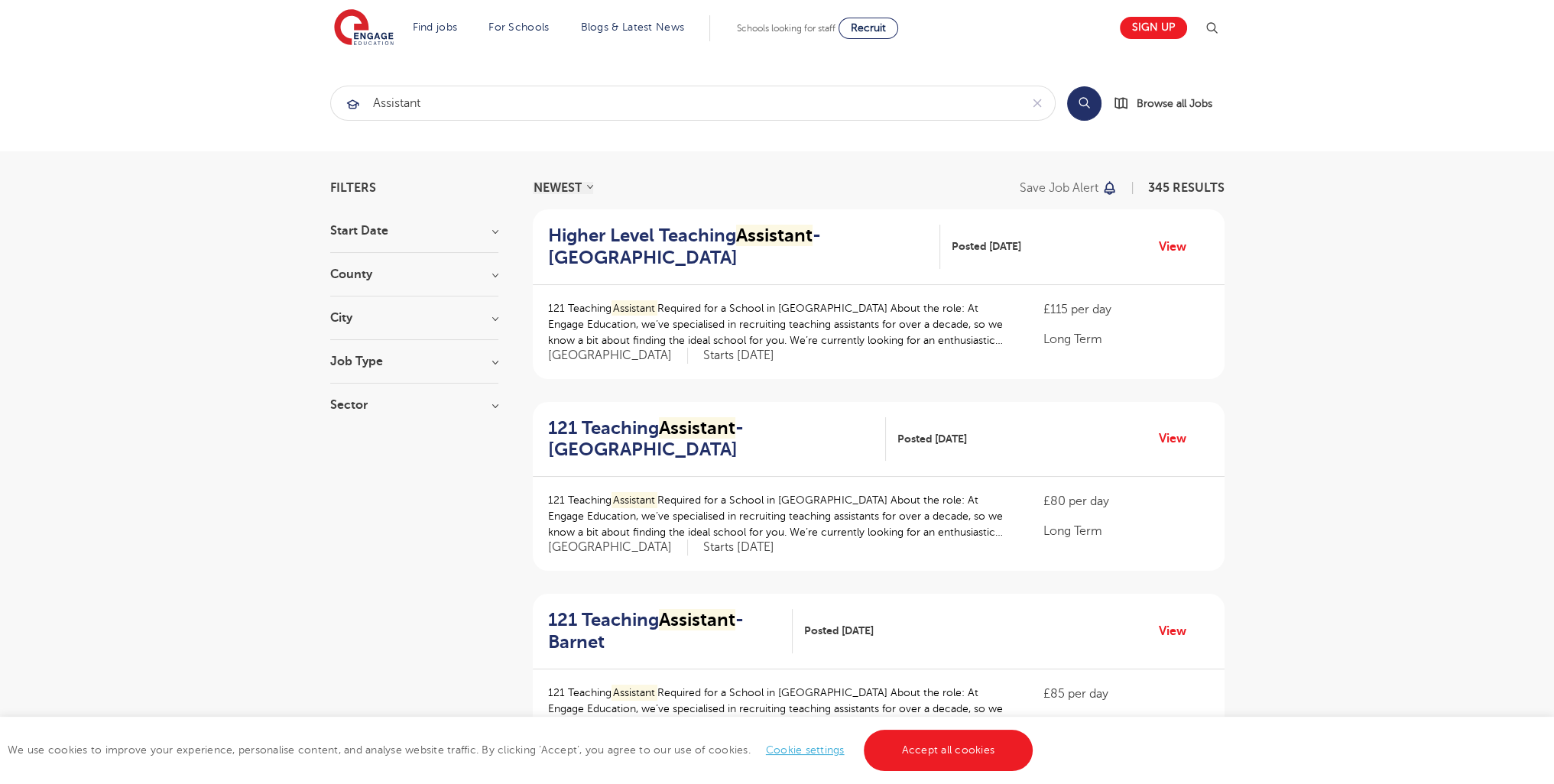
scroll to position [1881, 0]
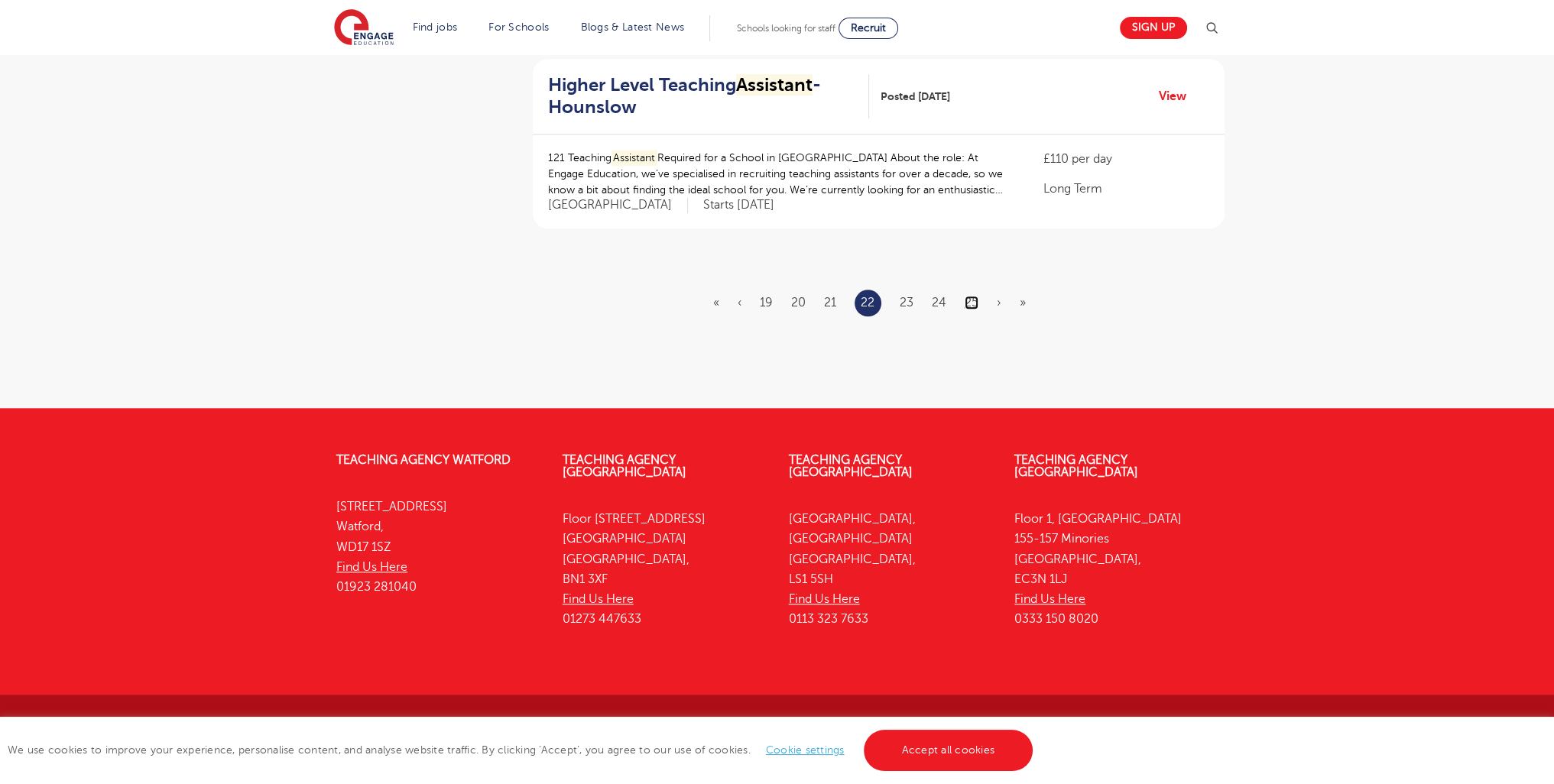
click at [974, 302] on link "25" at bounding box center [971, 302] width 13 height 13
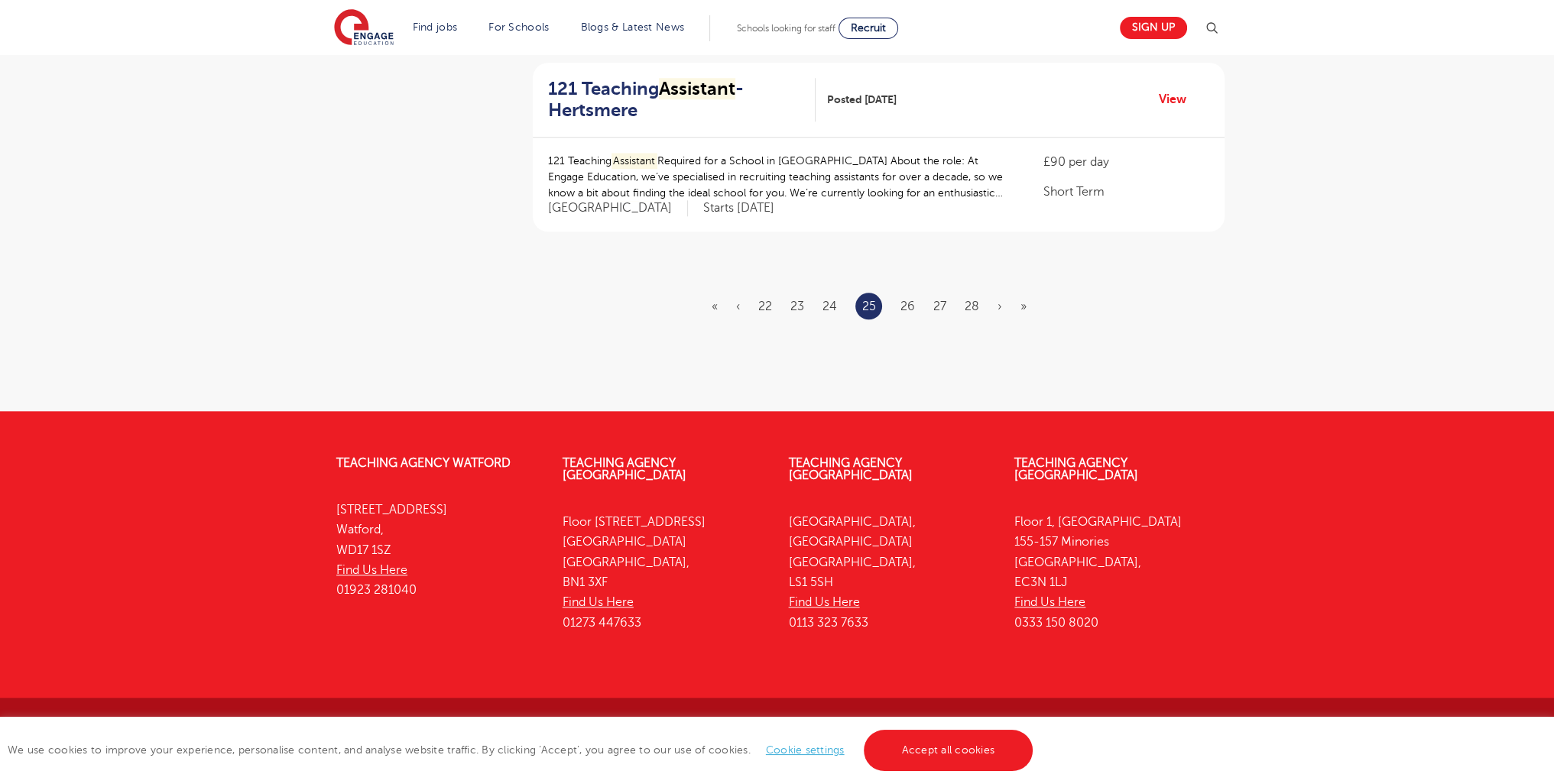
scroll to position [0, 0]
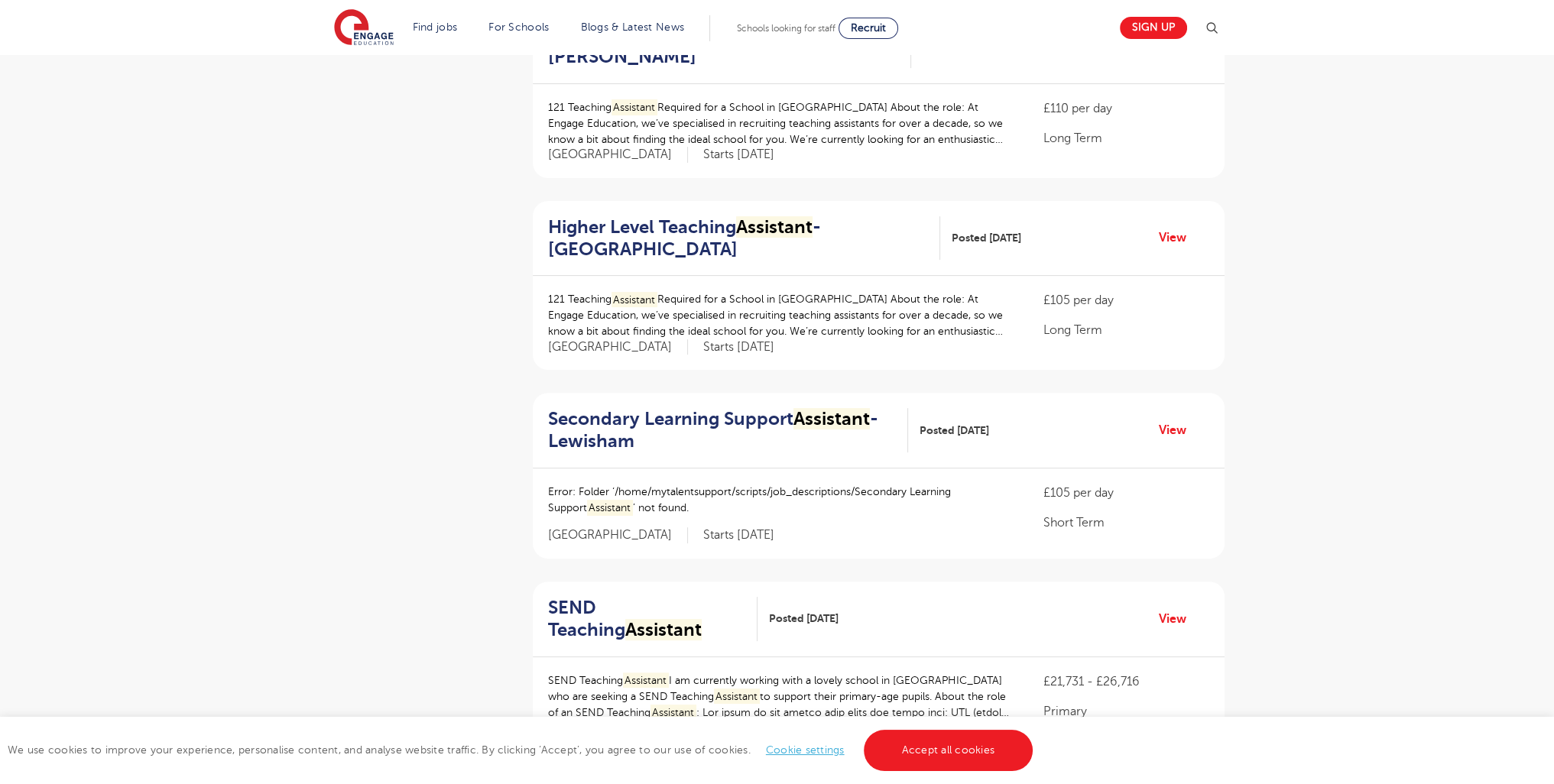
scroll to position [1862, 0]
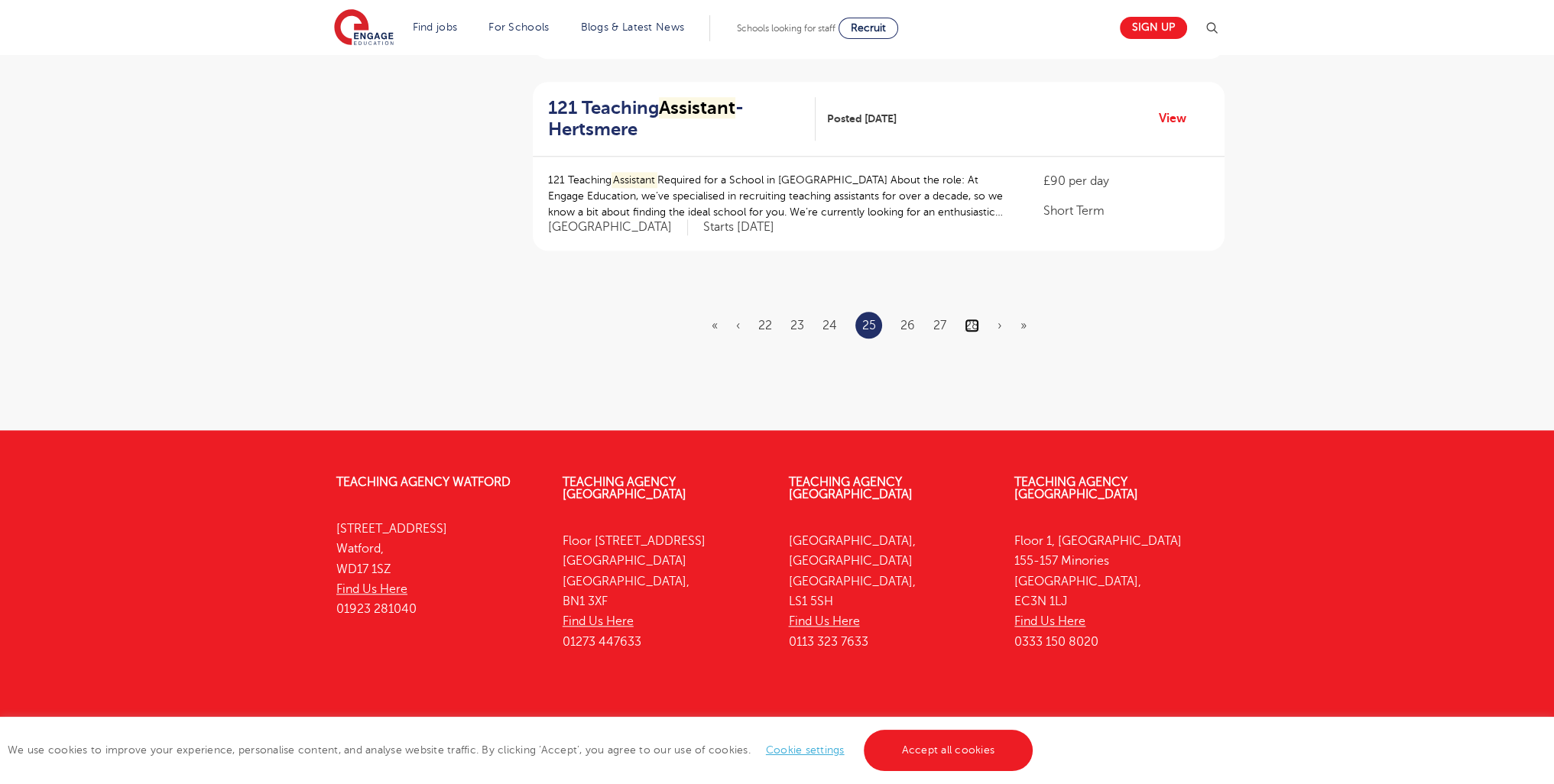
click at [977, 319] on link "28" at bounding box center [972, 325] width 14 height 13
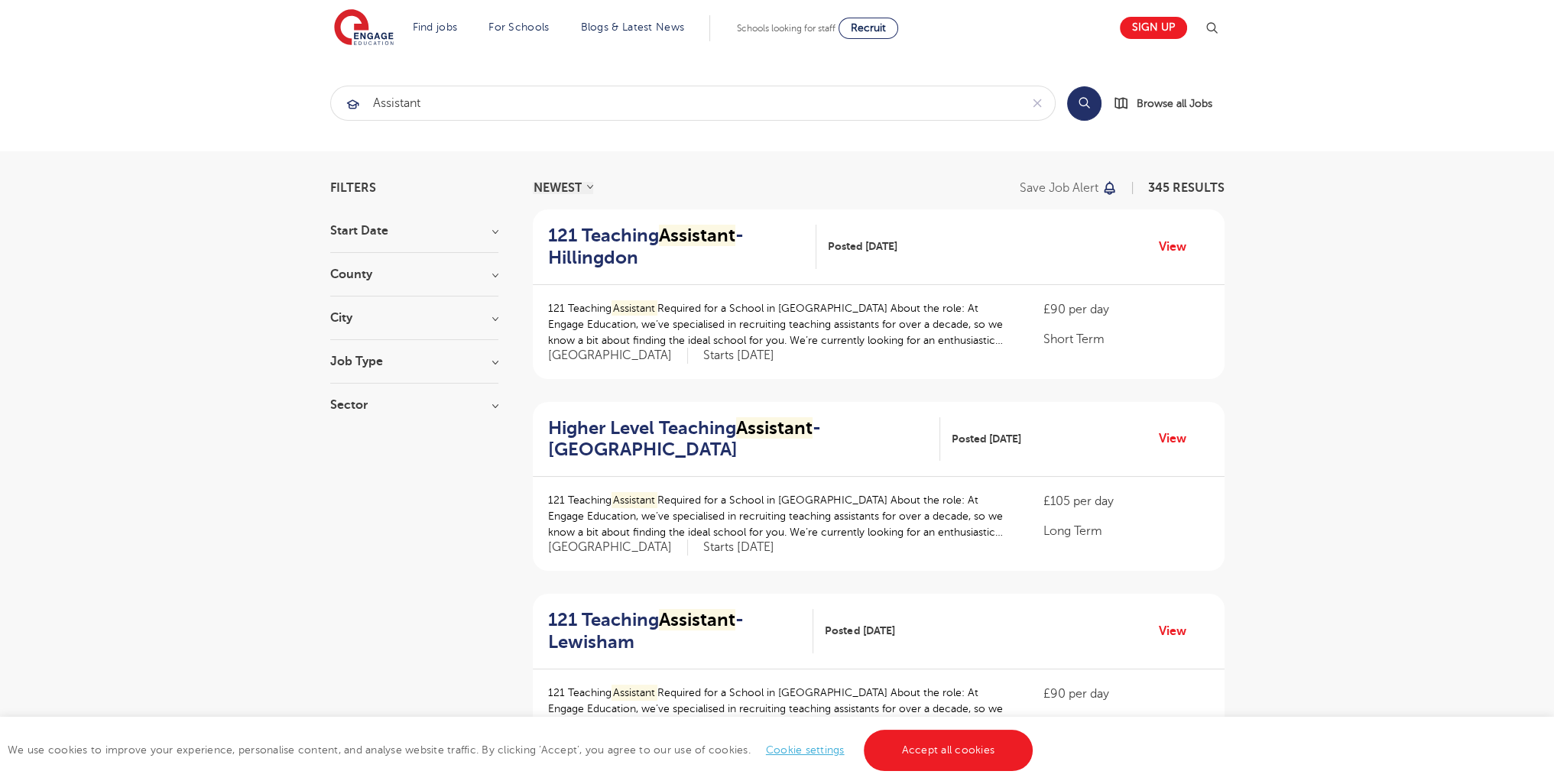
scroll to position [1881, 0]
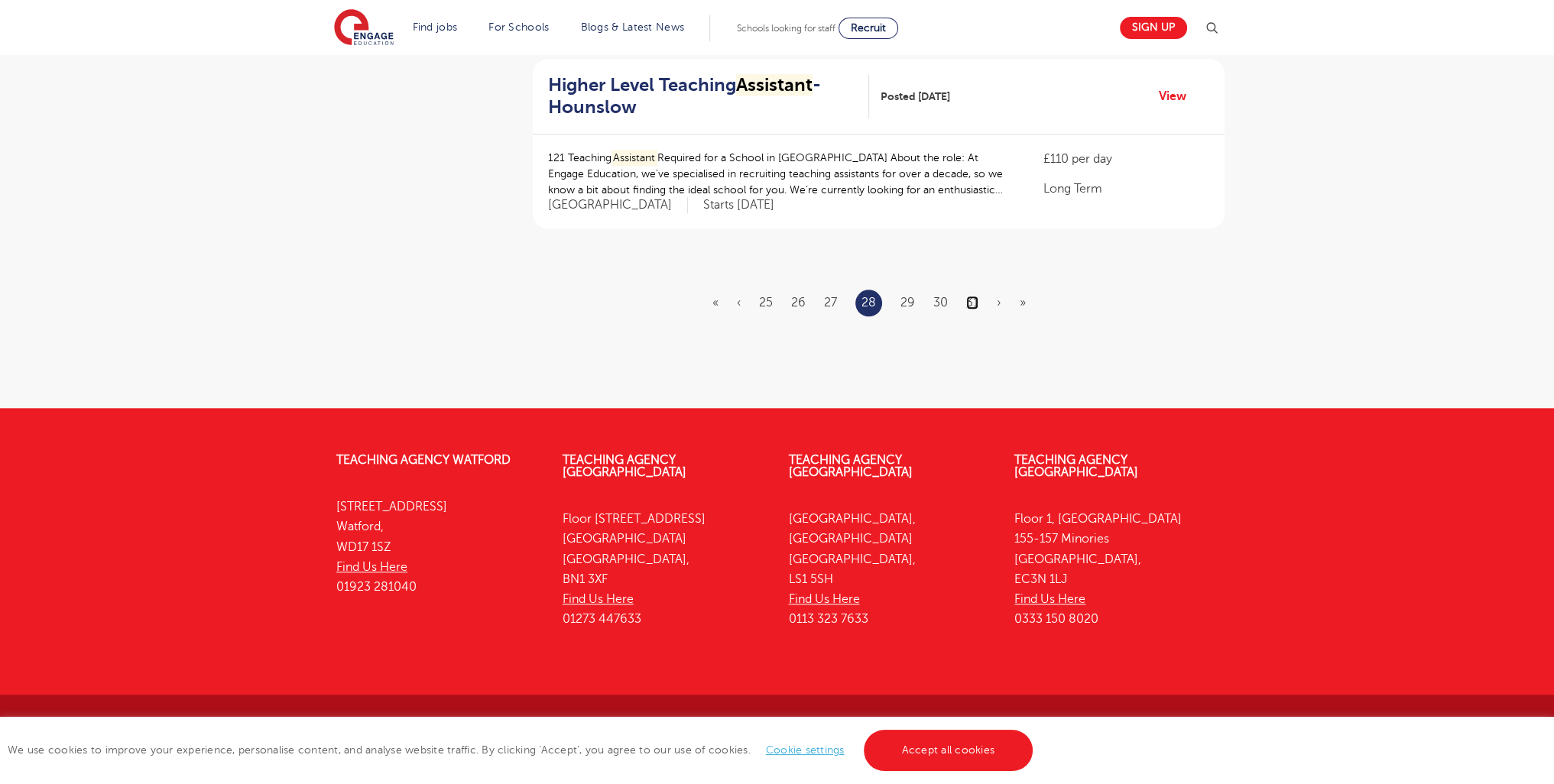
click at [975, 297] on link "31" at bounding box center [972, 302] width 12 height 13
click at [982, 300] on ul "« ‹ 28 29 30 31 32 33 34 › »" at bounding box center [878, 303] width 335 height 27
click at [975, 307] on link "34" at bounding box center [973, 302] width 14 height 13
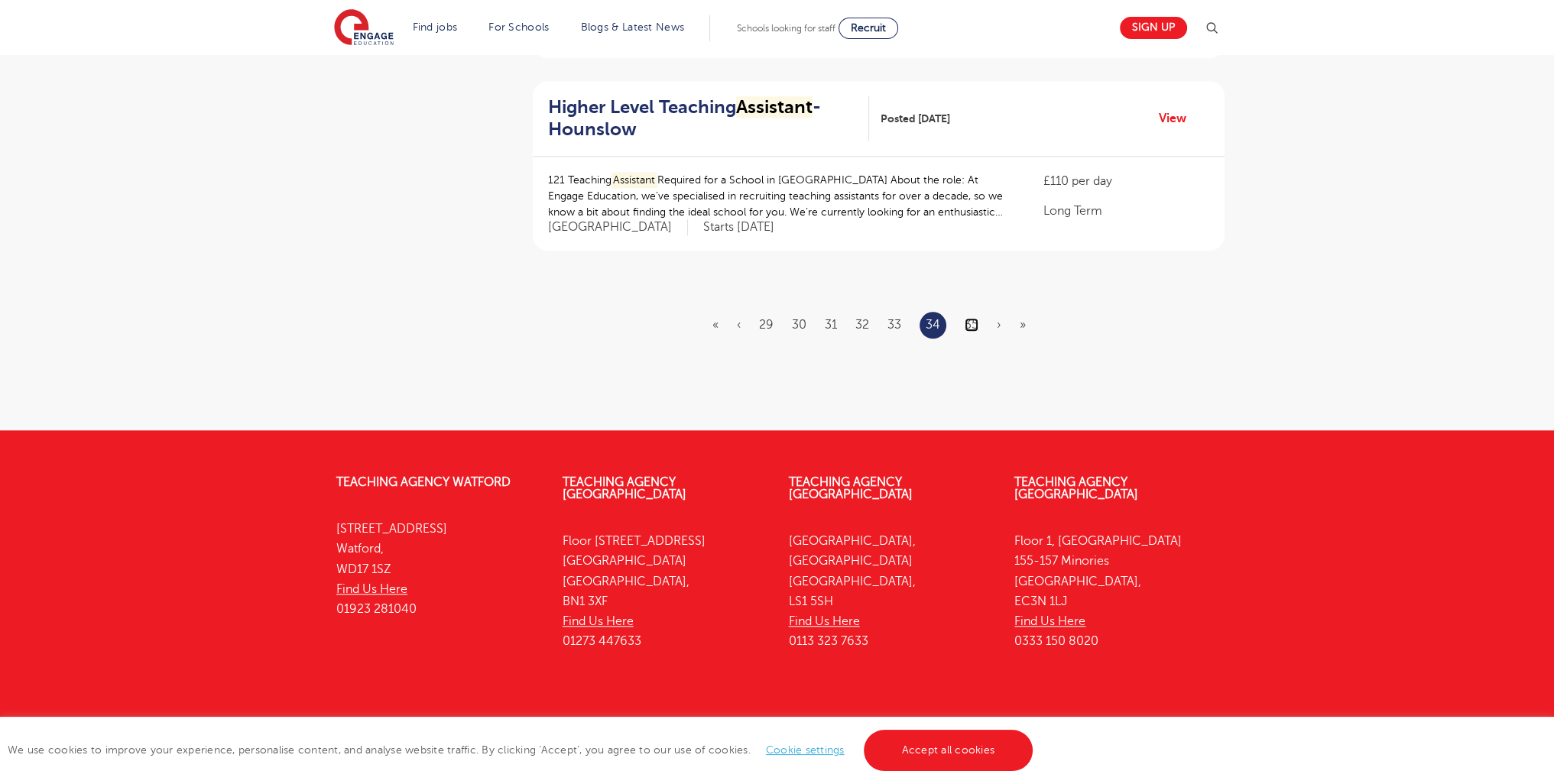
click at [972, 318] on link "35" at bounding box center [971, 324] width 13 height 13
